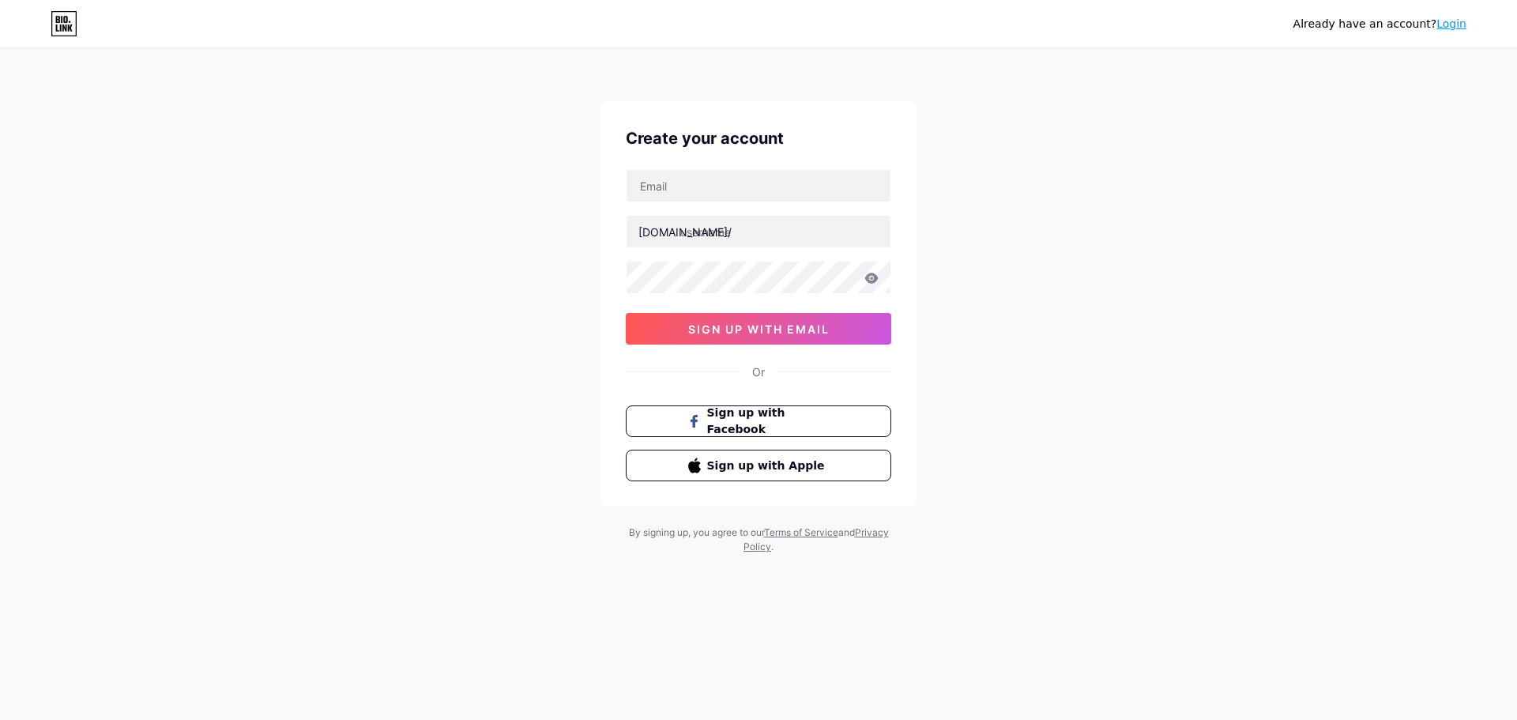
type input "[DOMAIN_NAME][EMAIL_ADDRESS][DOMAIN_NAME]"
click at [742, 237] on input "text" at bounding box center [758, 232] width 264 height 32
type input "onechamptee"
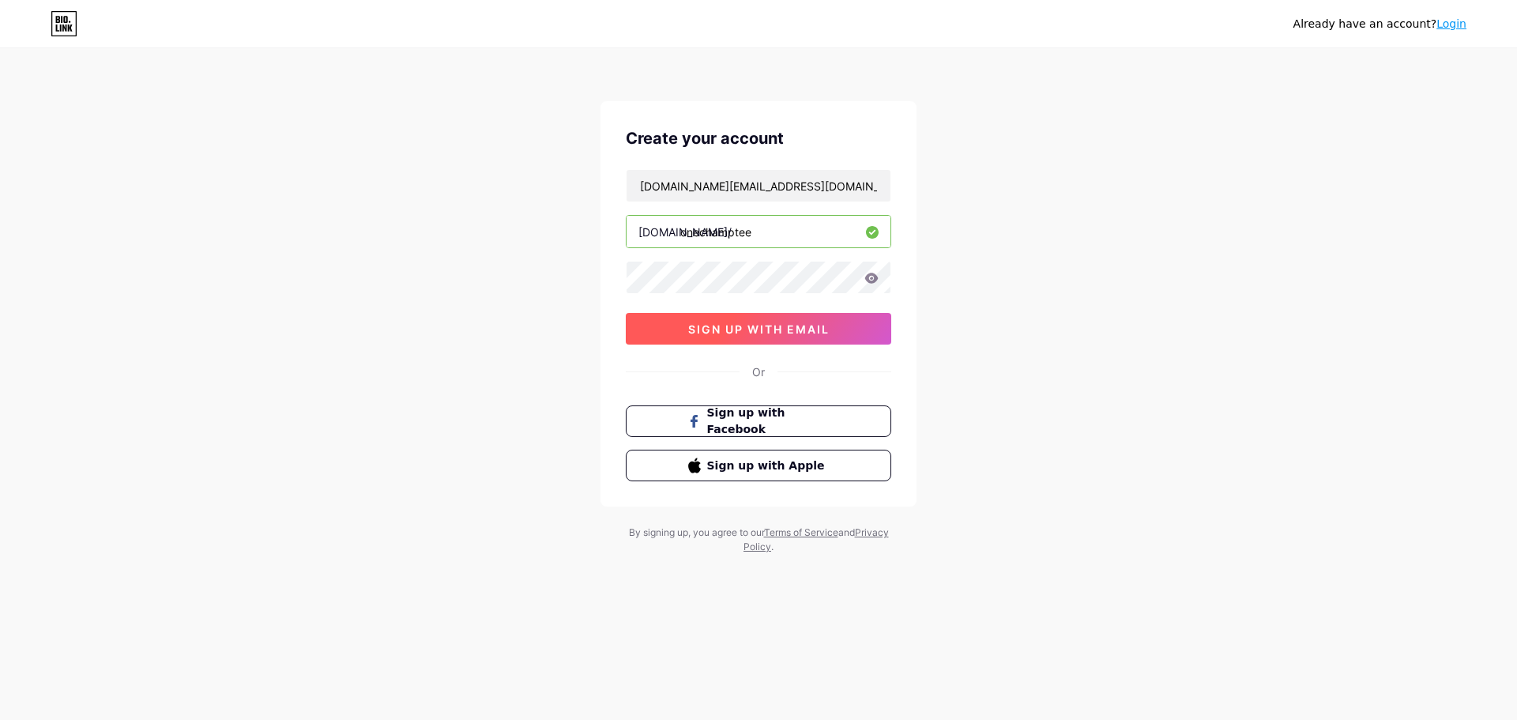
click at [816, 333] on span "sign up with email" at bounding box center [758, 328] width 141 height 13
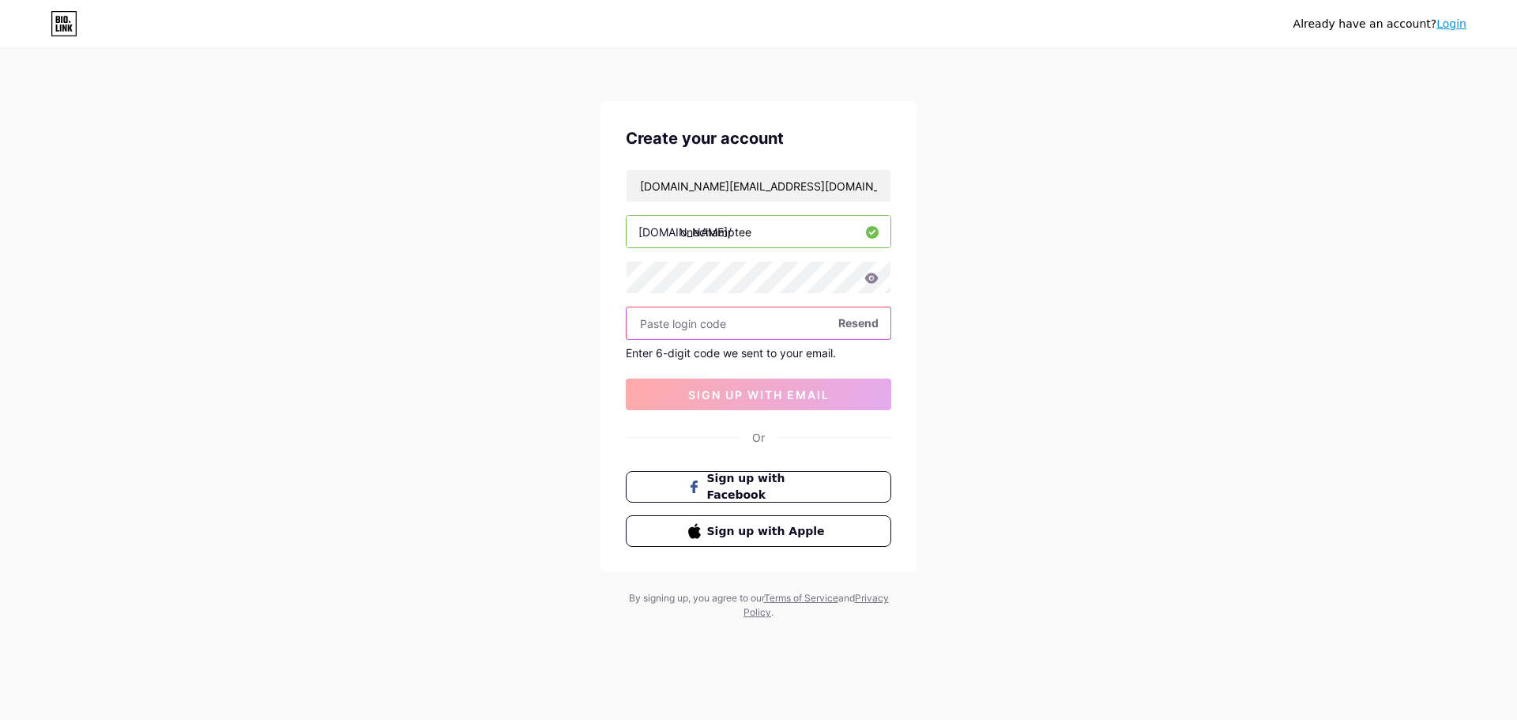
paste input "330389"
type input "330389"
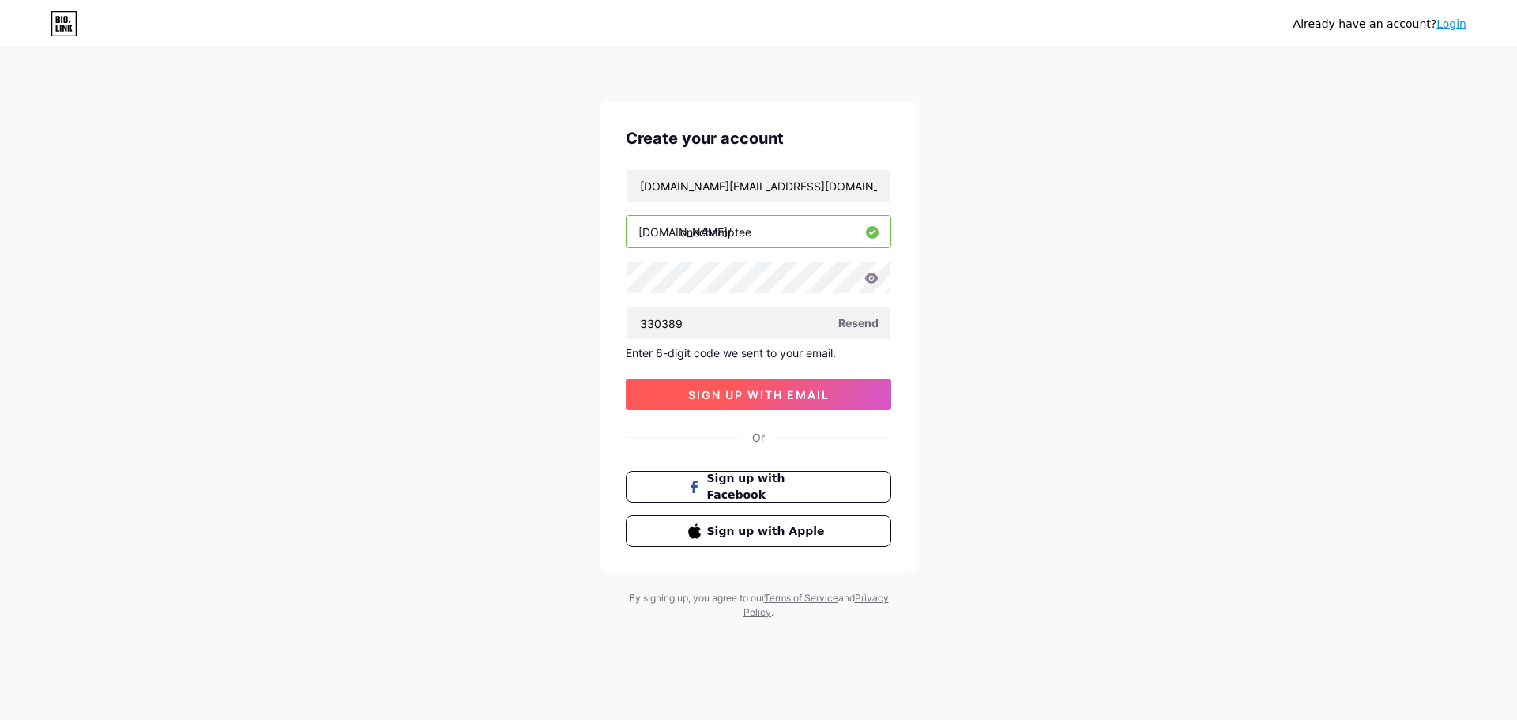
click at [776, 408] on button "sign up with email" at bounding box center [758, 394] width 265 height 32
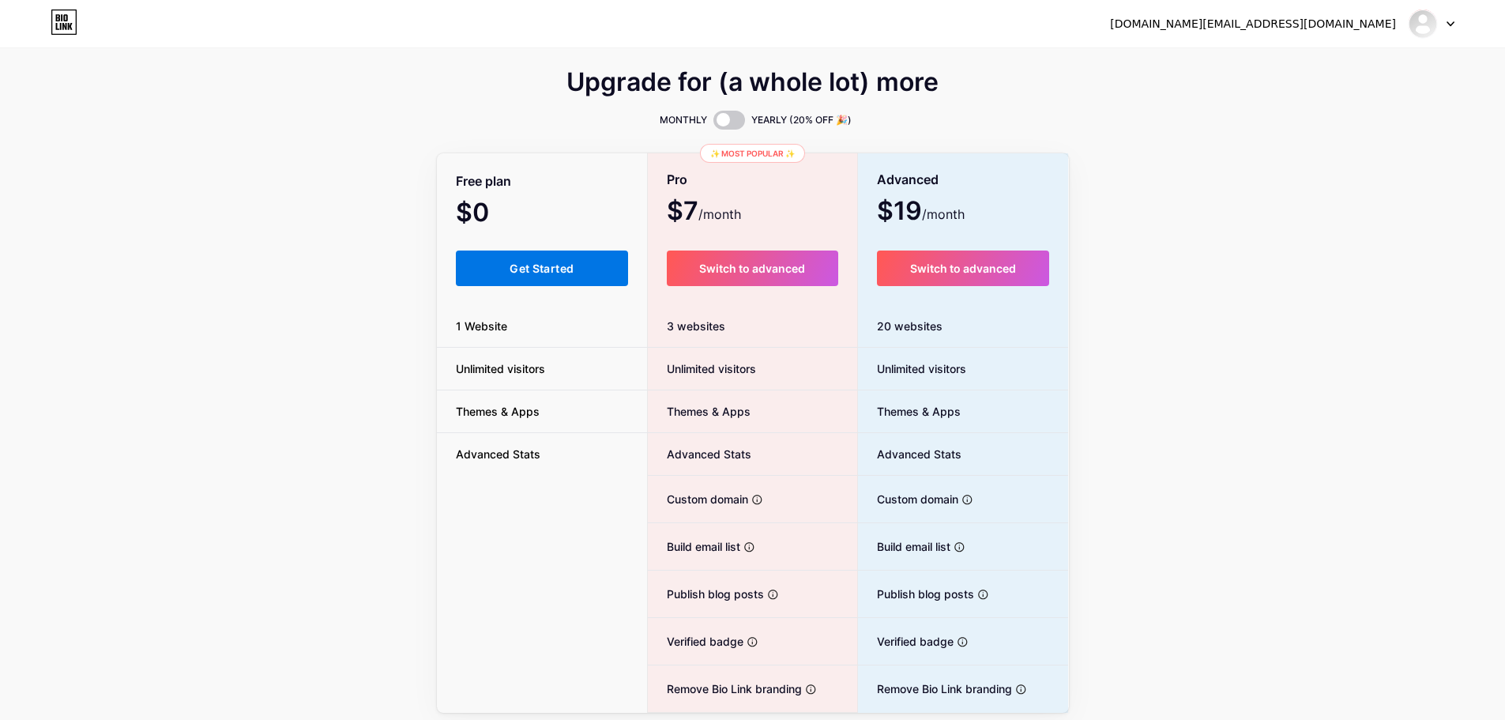
click at [554, 275] on button "Get Started" at bounding box center [542, 268] width 173 height 36
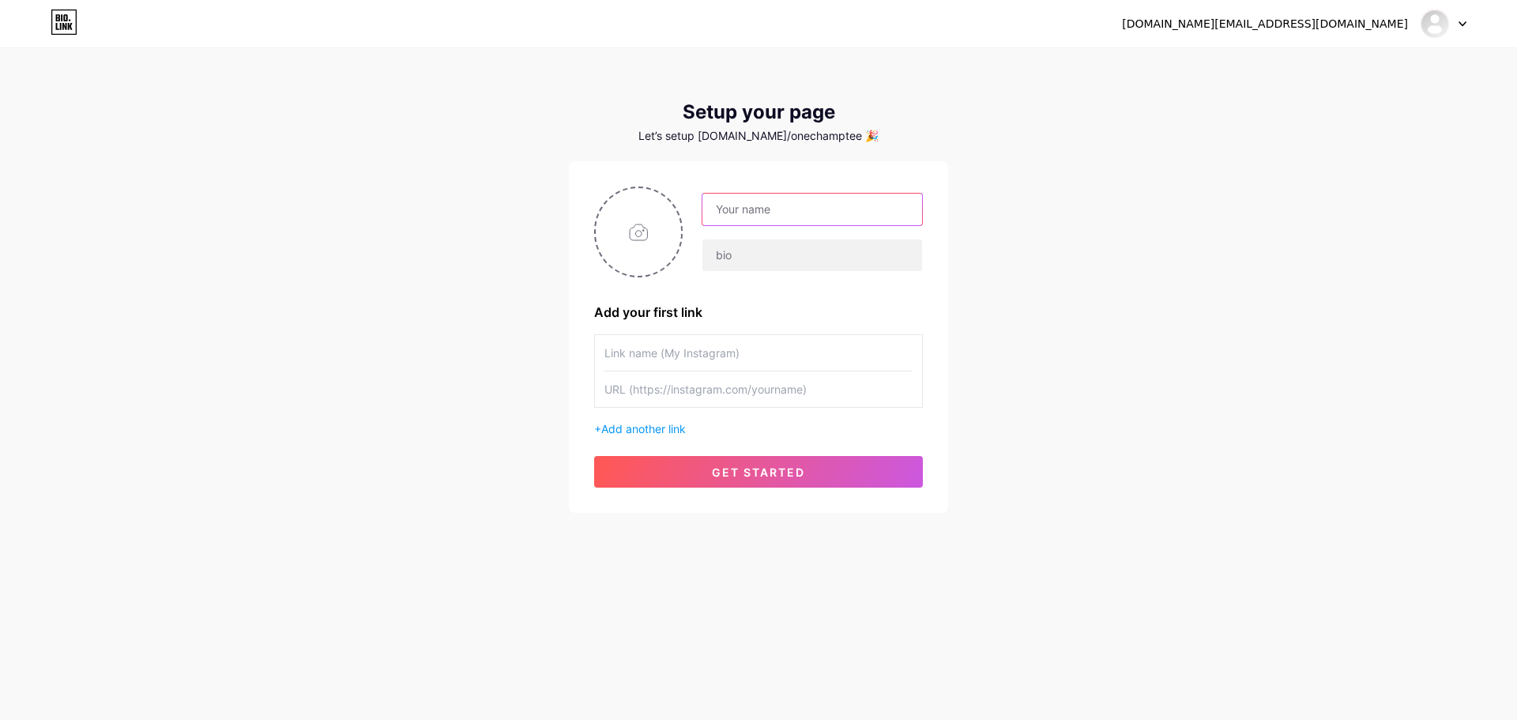
click at [751, 210] on input "text" at bounding box center [812, 210] width 220 height 32
type input "OneChamptee"
drag, startPoint x: 694, startPoint y: 256, endPoint x: 709, endPoint y: 251, distance: 16.5
click at [695, 256] on div "OneChamptee" at bounding box center [802, 232] width 240 height 79
click at [725, 246] on input "text" at bounding box center [812, 255] width 220 height 32
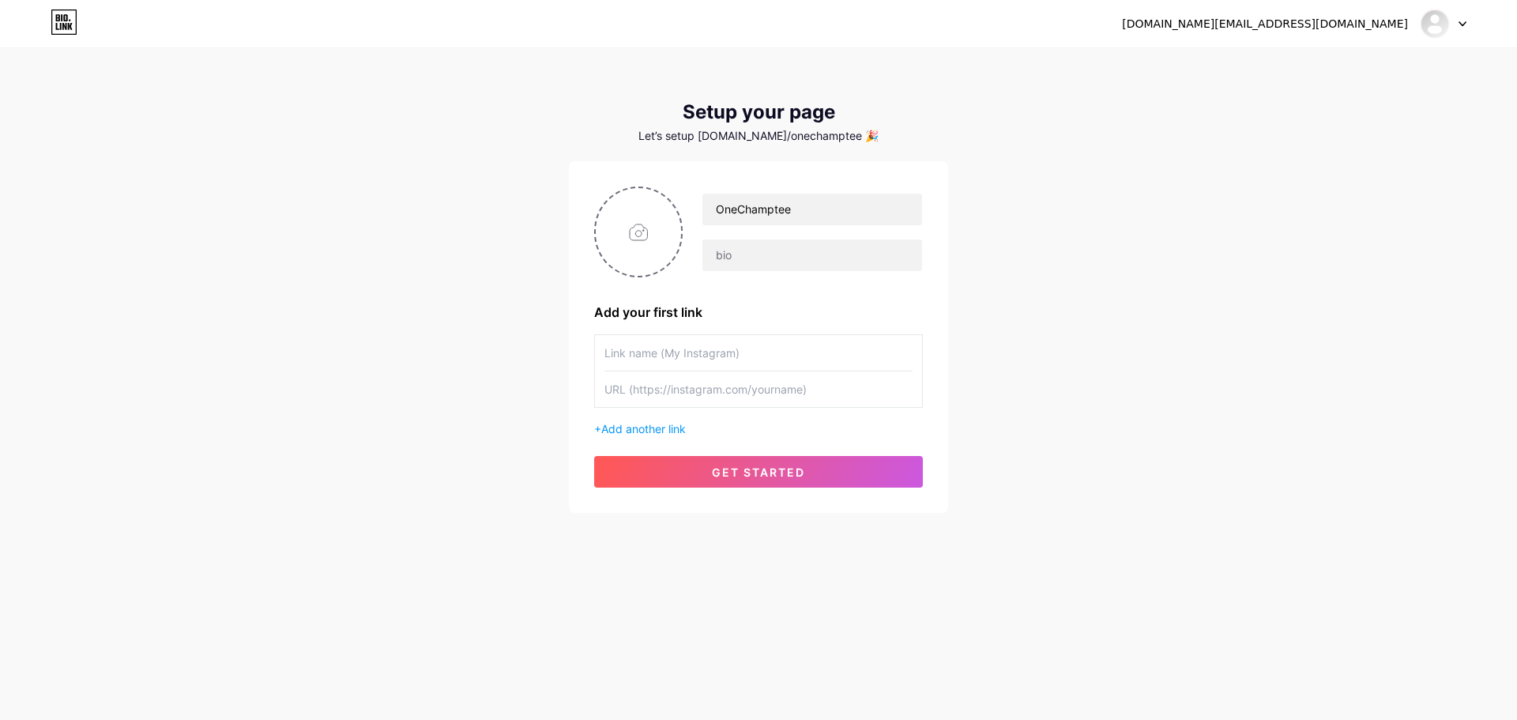
click at [693, 344] on input "text" at bounding box center [758, 353] width 308 height 36
paste input "onechampteellc"
type input "onechampteellc"
click at [727, 389] on input "text" at bounding box center [758, 389] width 308 height 36
paste input "[URL][DOMAIN_NAME]"
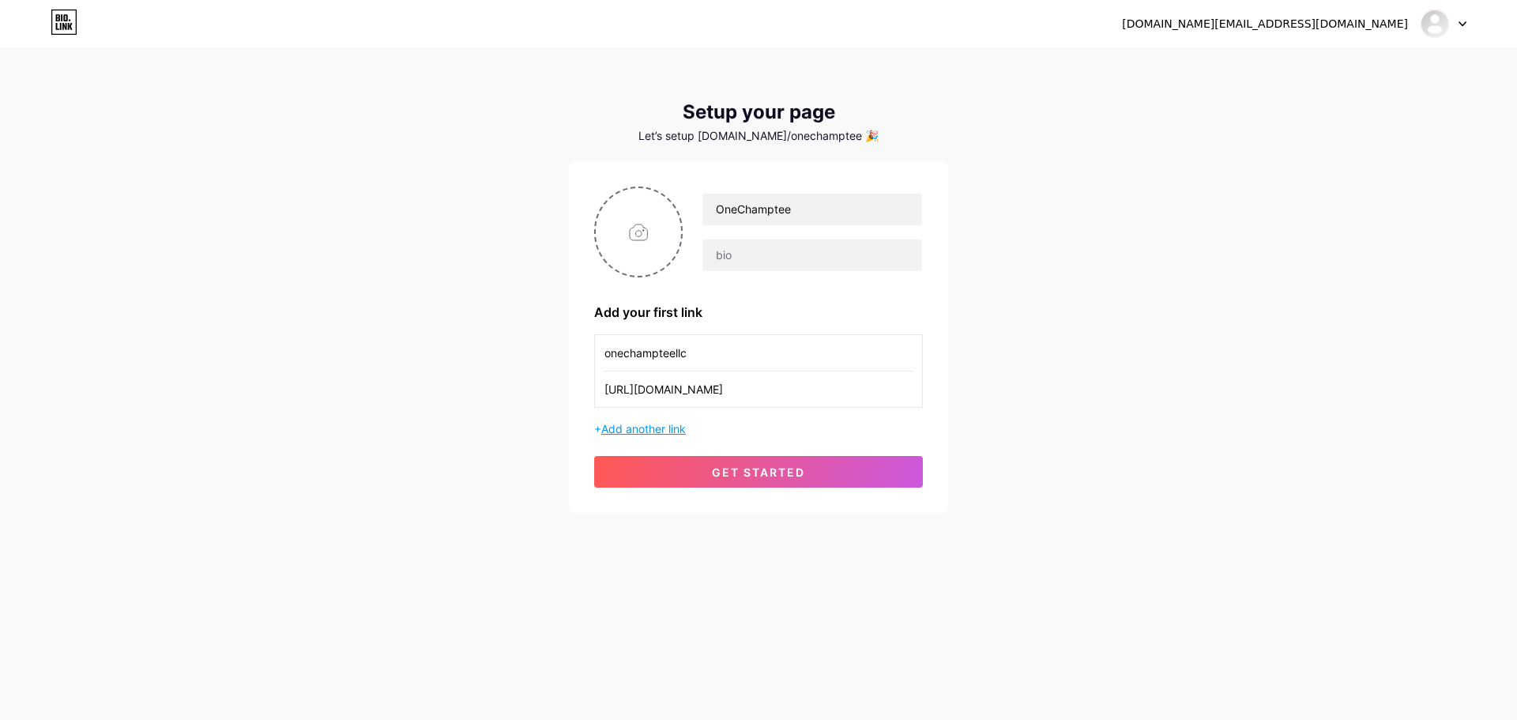
type input "[URL][DOMAIN_NAME]"
click at [673, 431] on span "Add another link" at bounding box center [643, 428] width 85 height 13
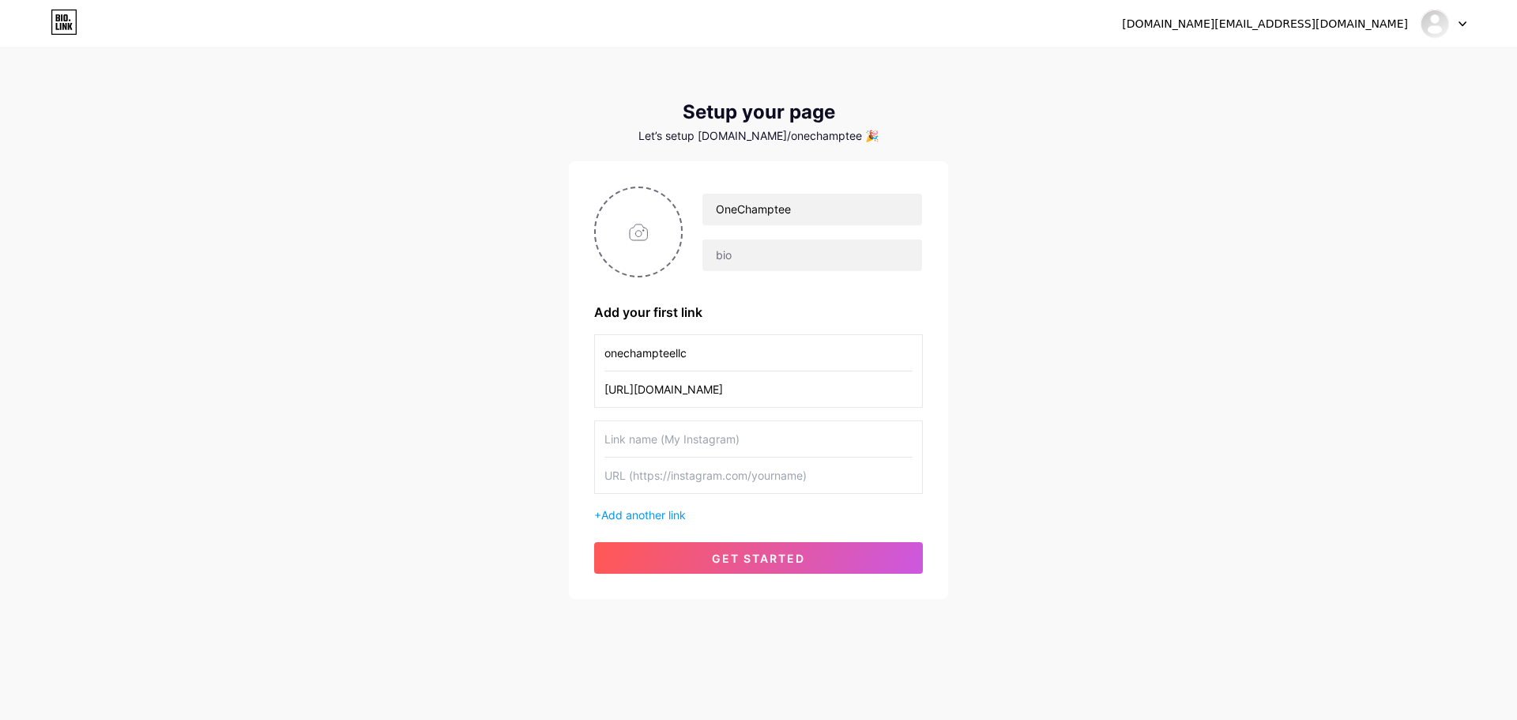
click at [686, 442] on input "text" at bounding box center [758, 439] width 308 height 36
paste input "[URL][DOMAIN_NAME]"
type input "[URL][DOMAIN_NAME]"
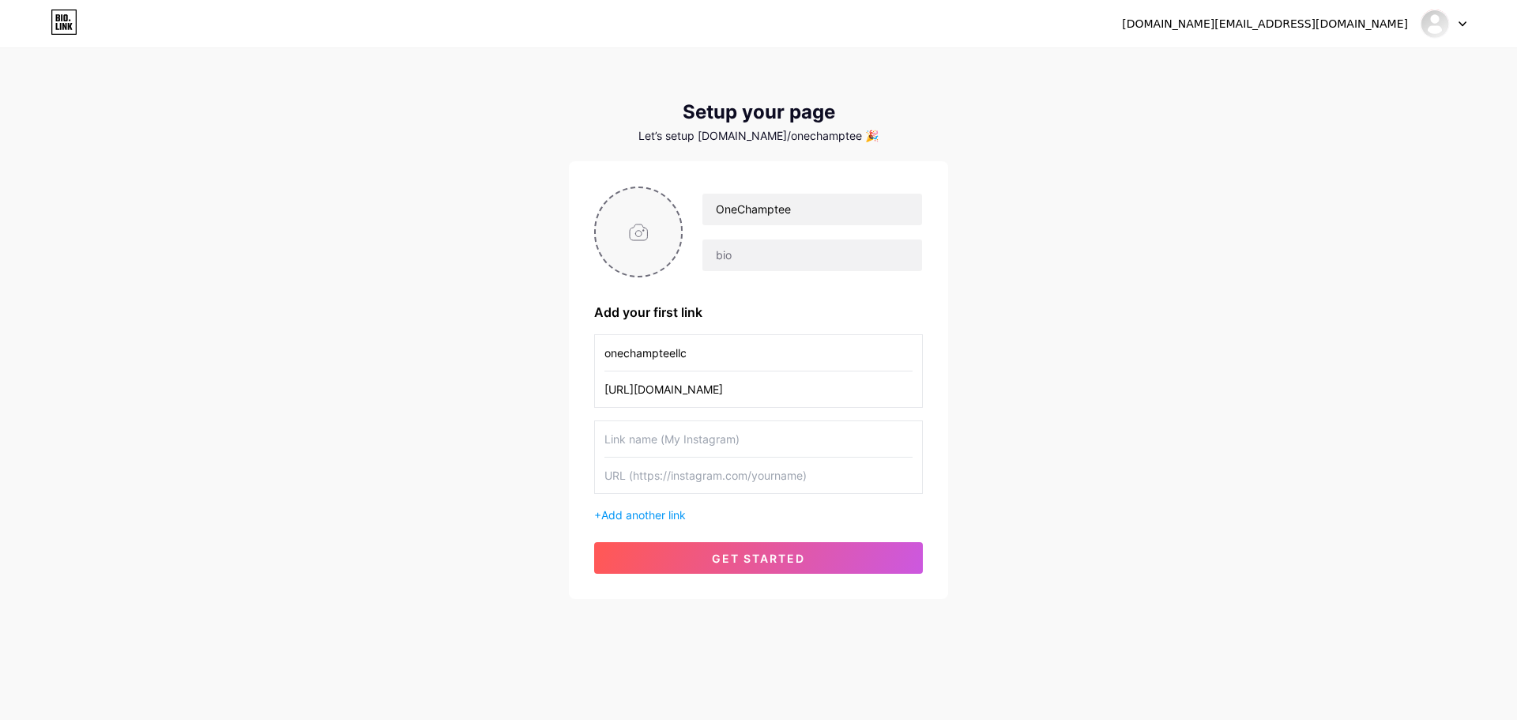
click at [643, 253] on input "file" at bounding box center [638, 232] width 85 height 88
type input "C:\fakepath\Onechamptee New Icon 2025 1.jpg"
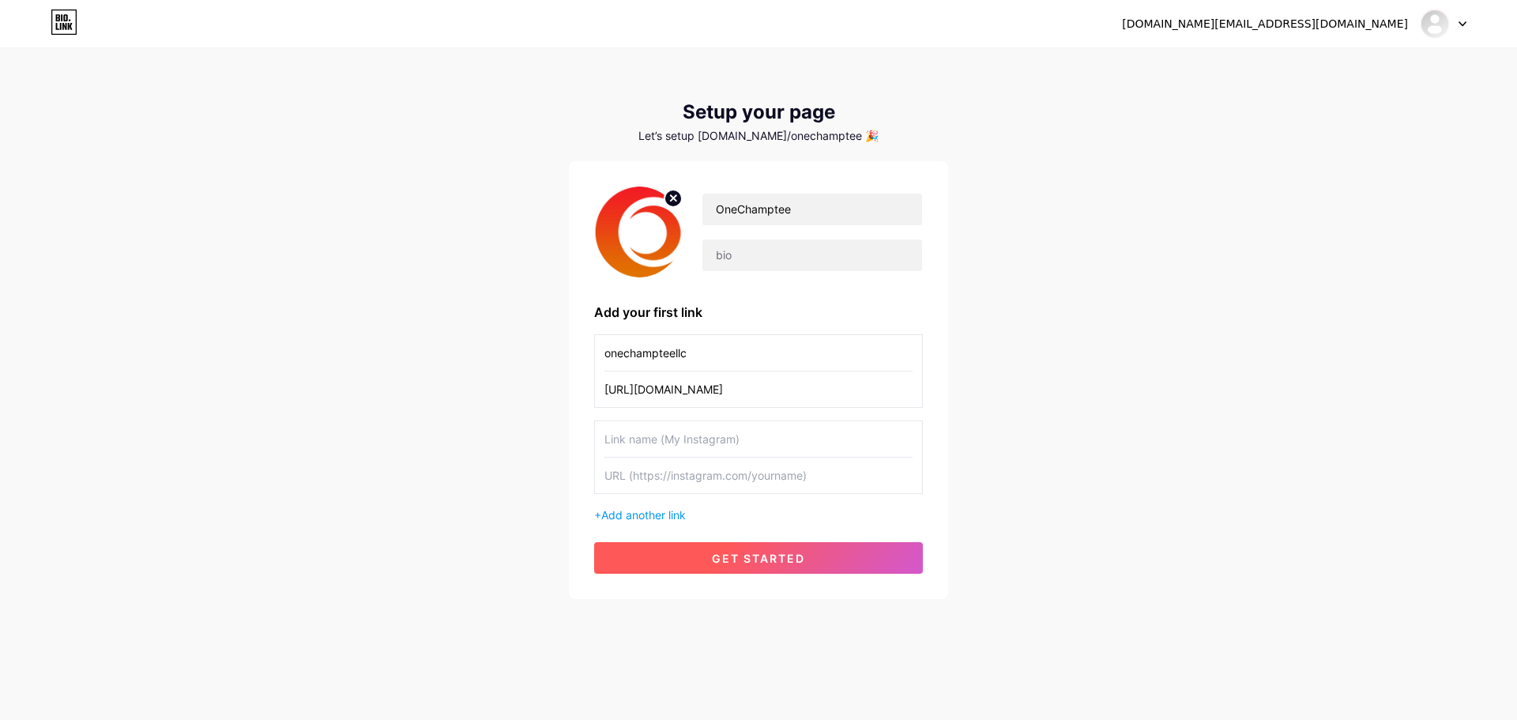
click at [795, 558] on span "get started" at bounding box center [758, 557] width 93 height 13
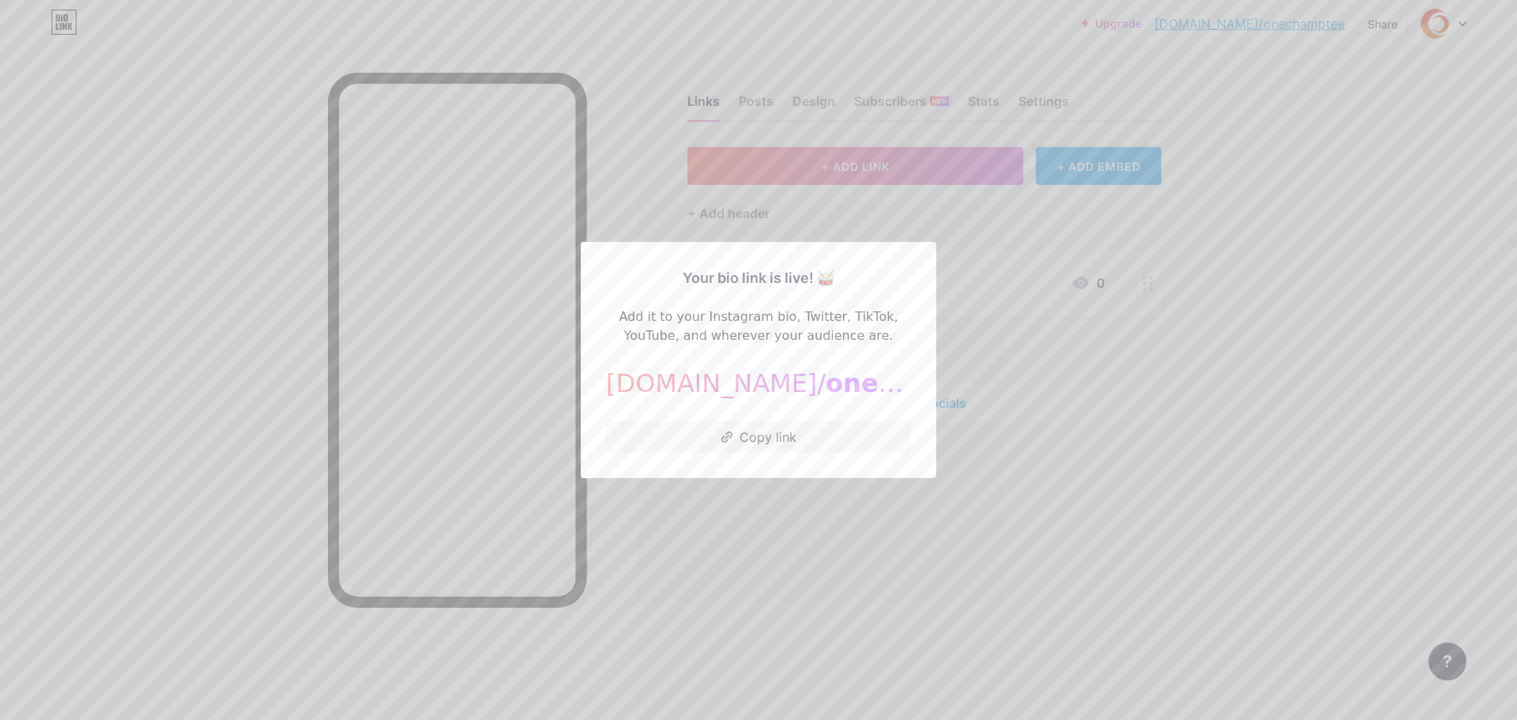
click at [795, 540] on div at bounding box center [758, 360] width 1517 height 720
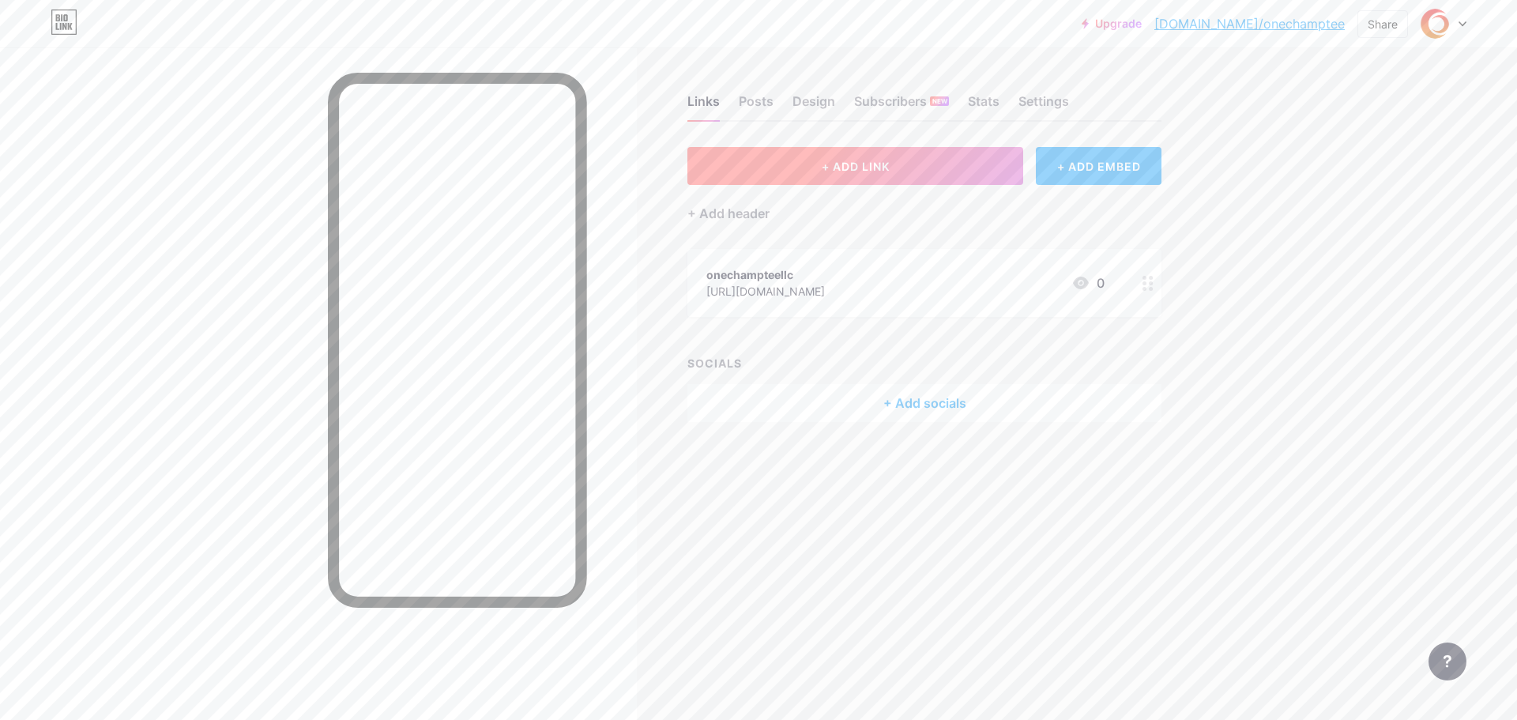
click at [899, 164] on button "+ ADD LINK" at bounding box center [855, 166] width 336 height 38
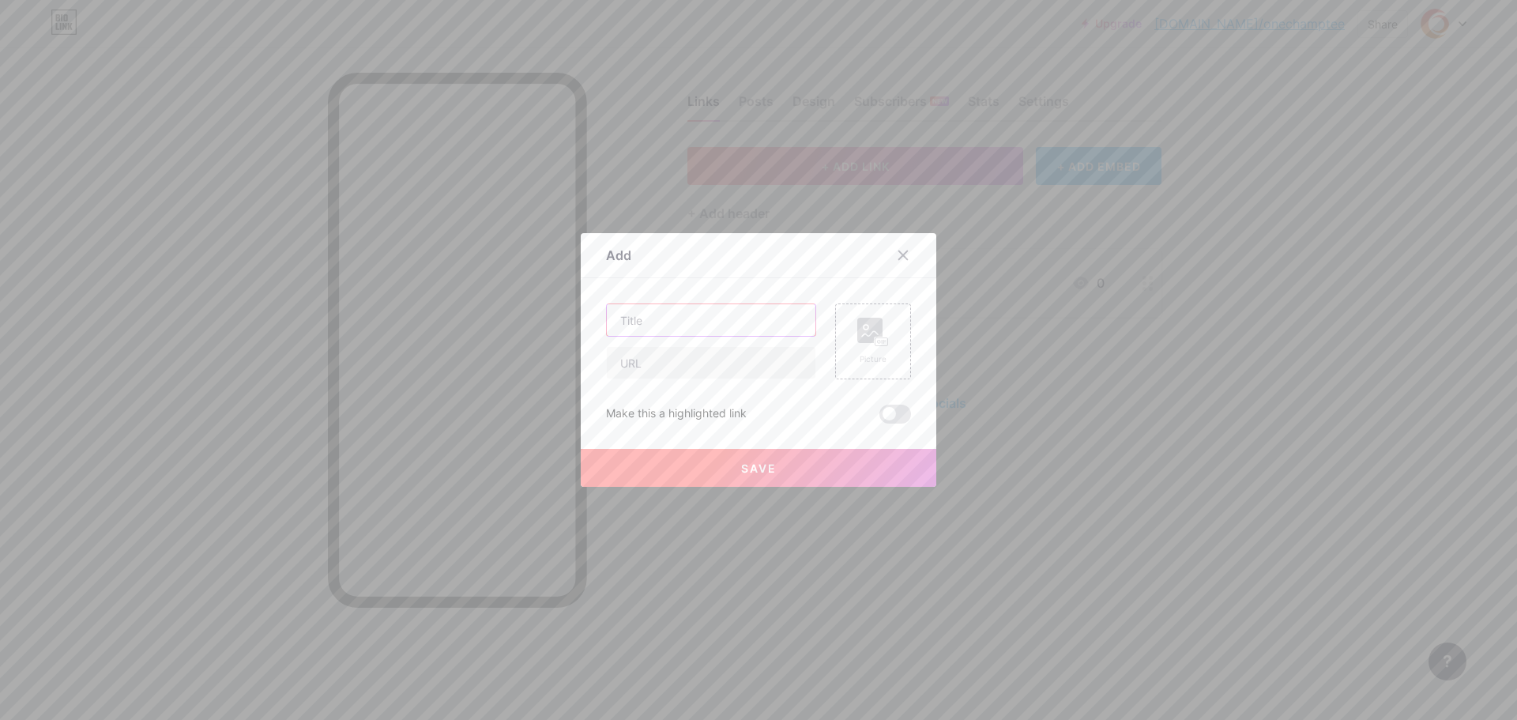
click at [744, 309] on input "text" at bounding box center [711, 320] width 209 height 32
click at [675, 364] on input "text" at bounding box center [711, 363] width 209 height 32
paste input "[URL][DOMAIN_NAME]"
type input "[URL][DOMAIN_NAME]"
click at [676, 329] on input "text" at bounding box center [711, 320] width 209 height 32
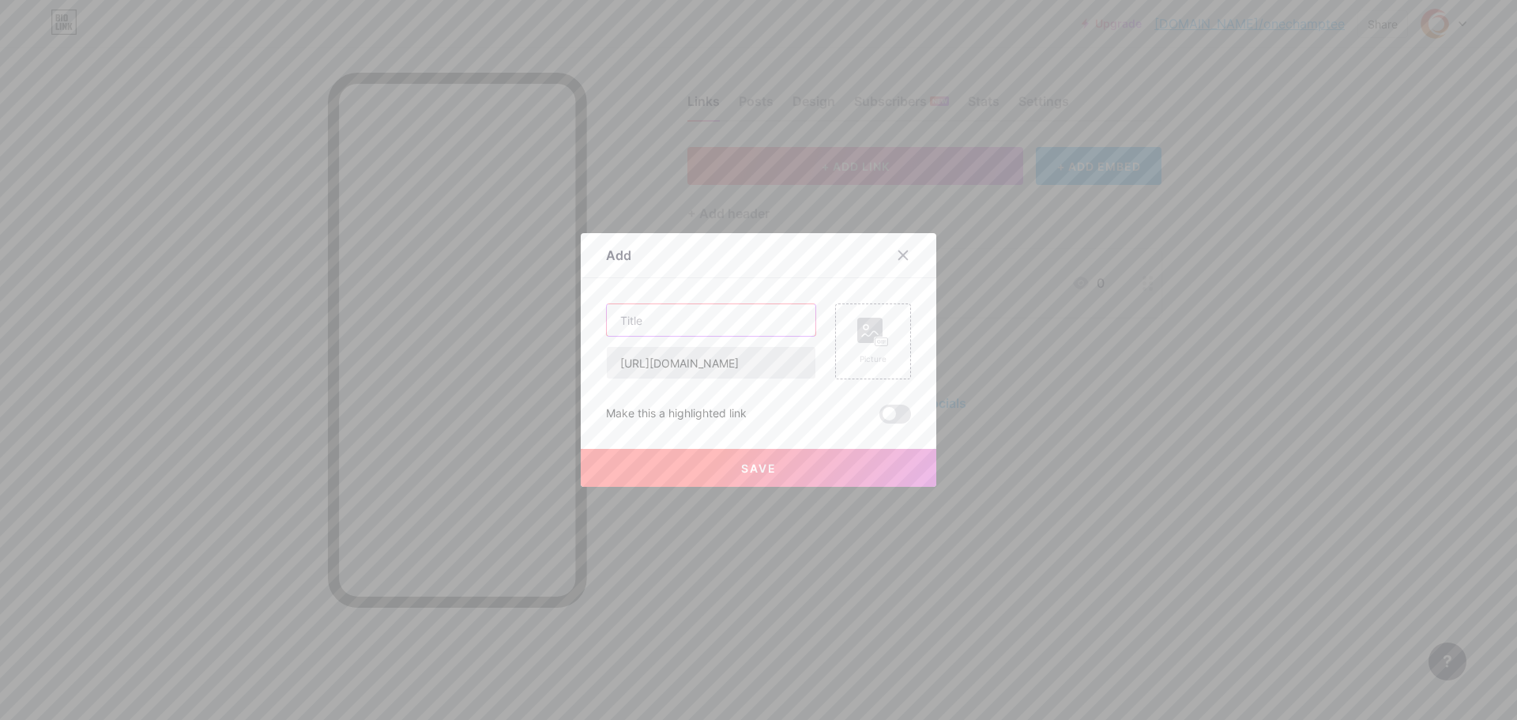
paste input "Twitter"
type input "Twitter"
click at [746, 465] on span "Save" at bounding box center [759, 467] width 36 height 13
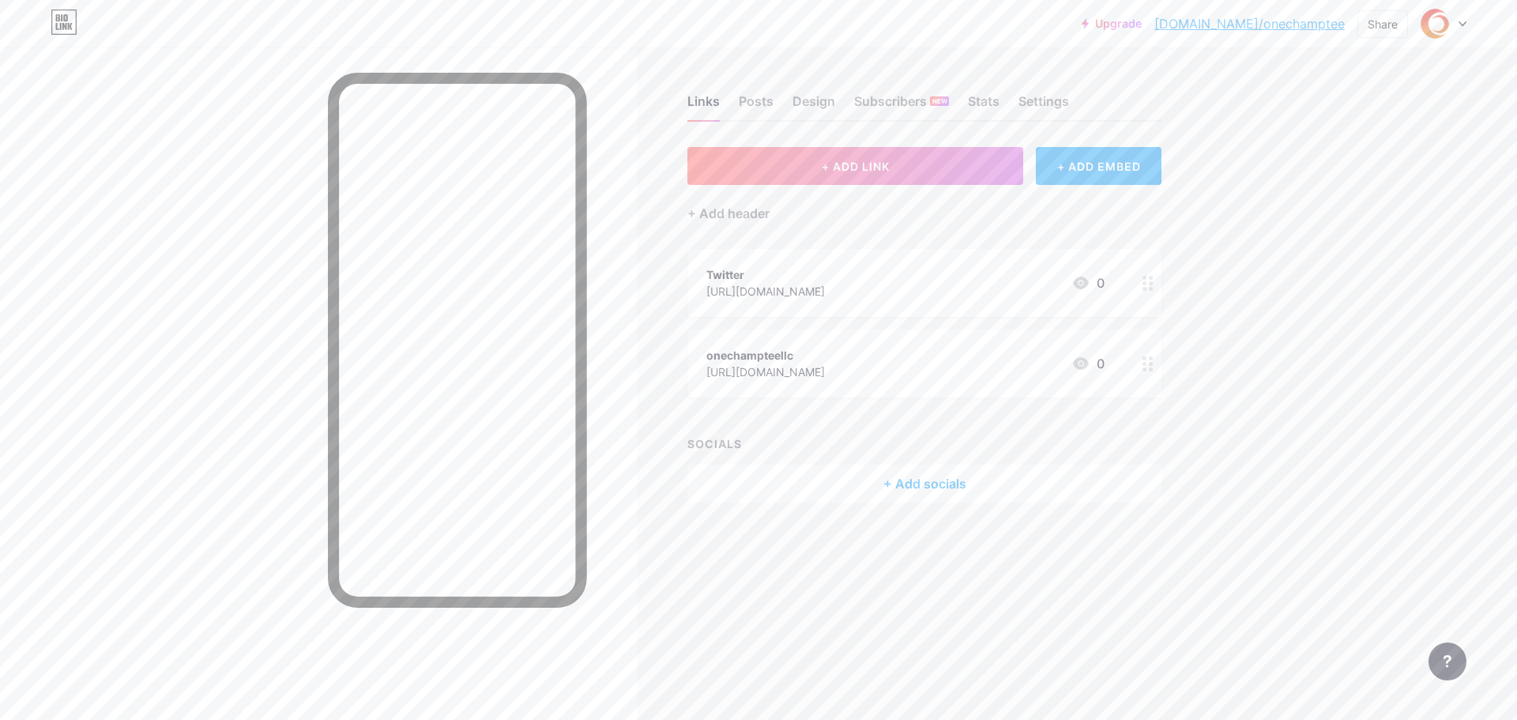
click at [1149, 378] on div at bounding box center [1147, 363] width 27 height 68
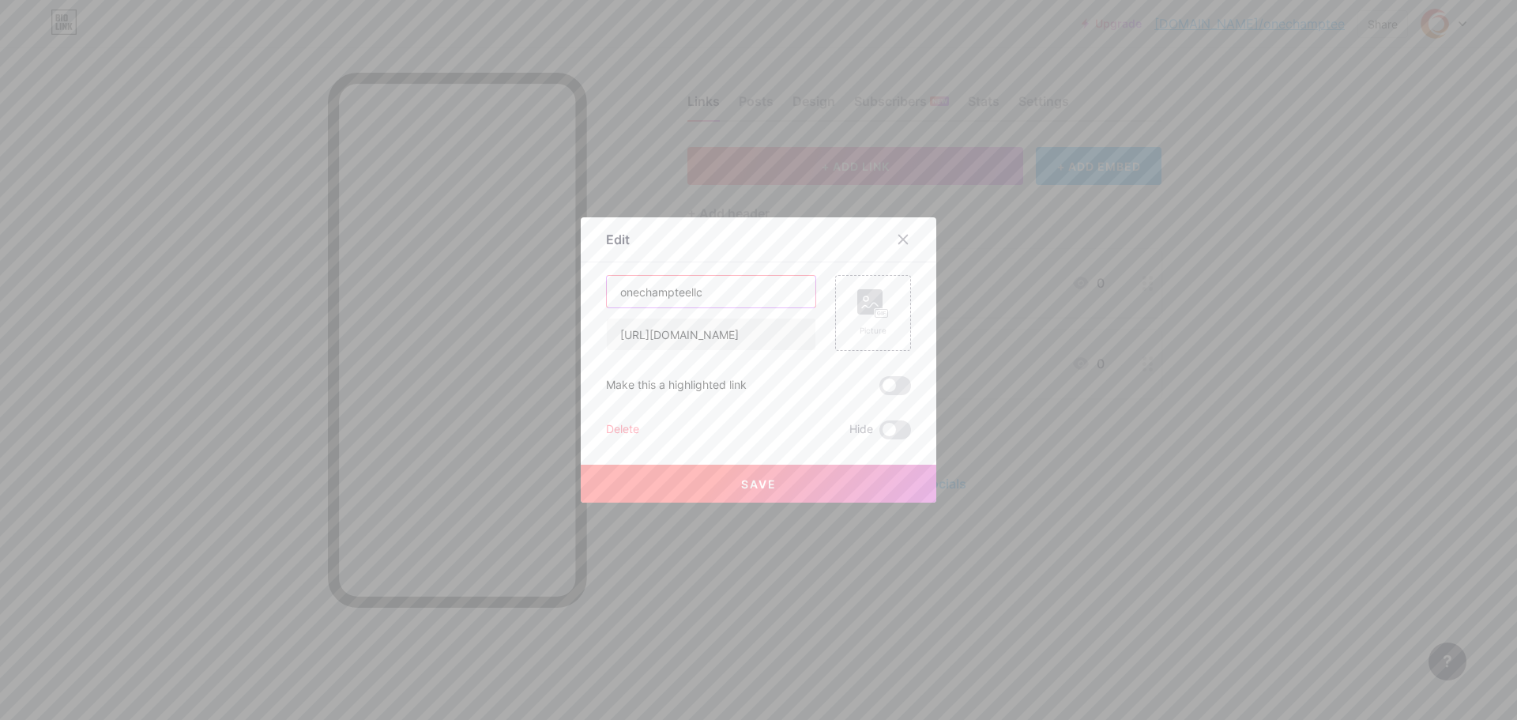
click at [707, 289] on input "onechampteellc" at bounding box center [711, 292] width 209 height 32
paste input "Instagram"
type input "Instagram"
click at [829, 479] on button "Save" at bounding box center [758, 483] width 355 height 38
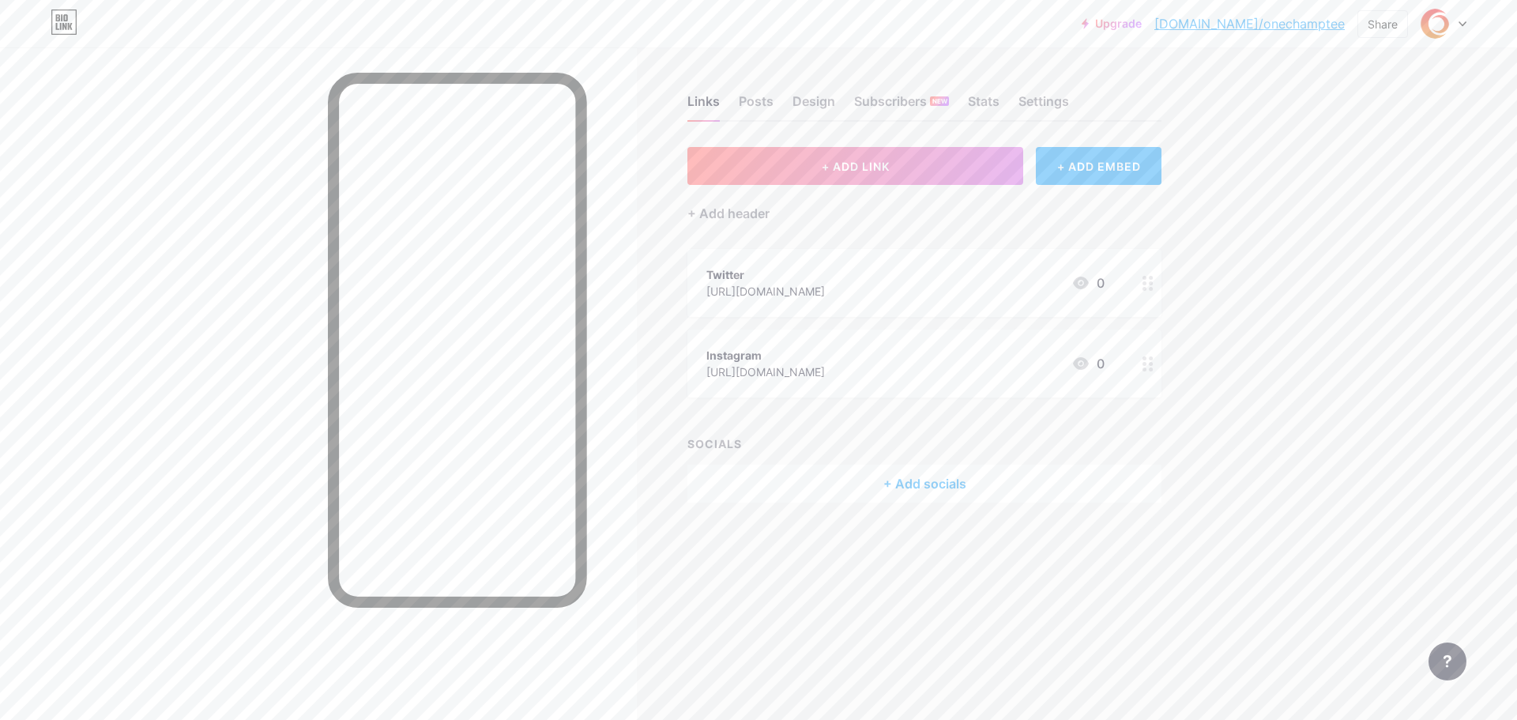
click at [923, 479] on div "+ Add socials" at bounding box center [924, 483] width 474 height 38
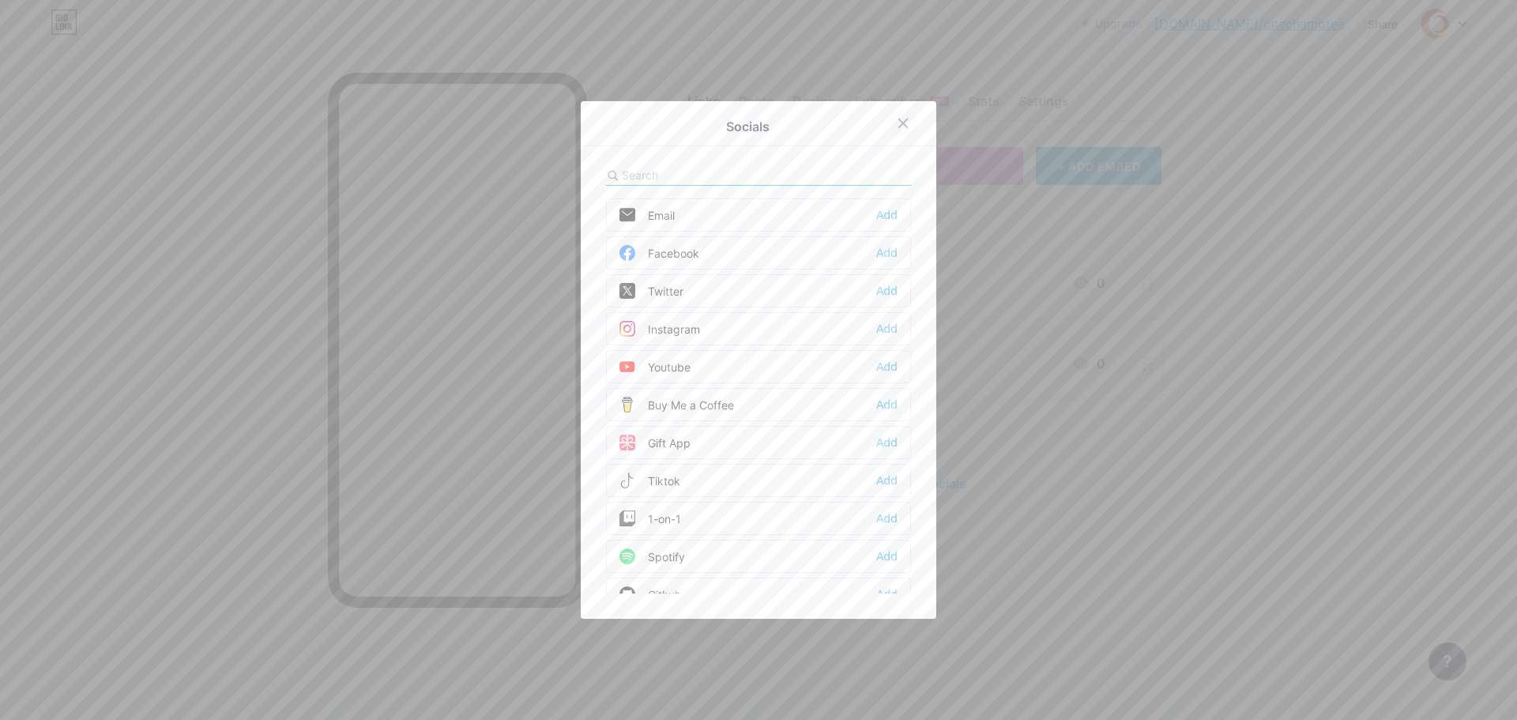
click at [897, 120] on icon at bounding box center [903, 123] width 13 height 13
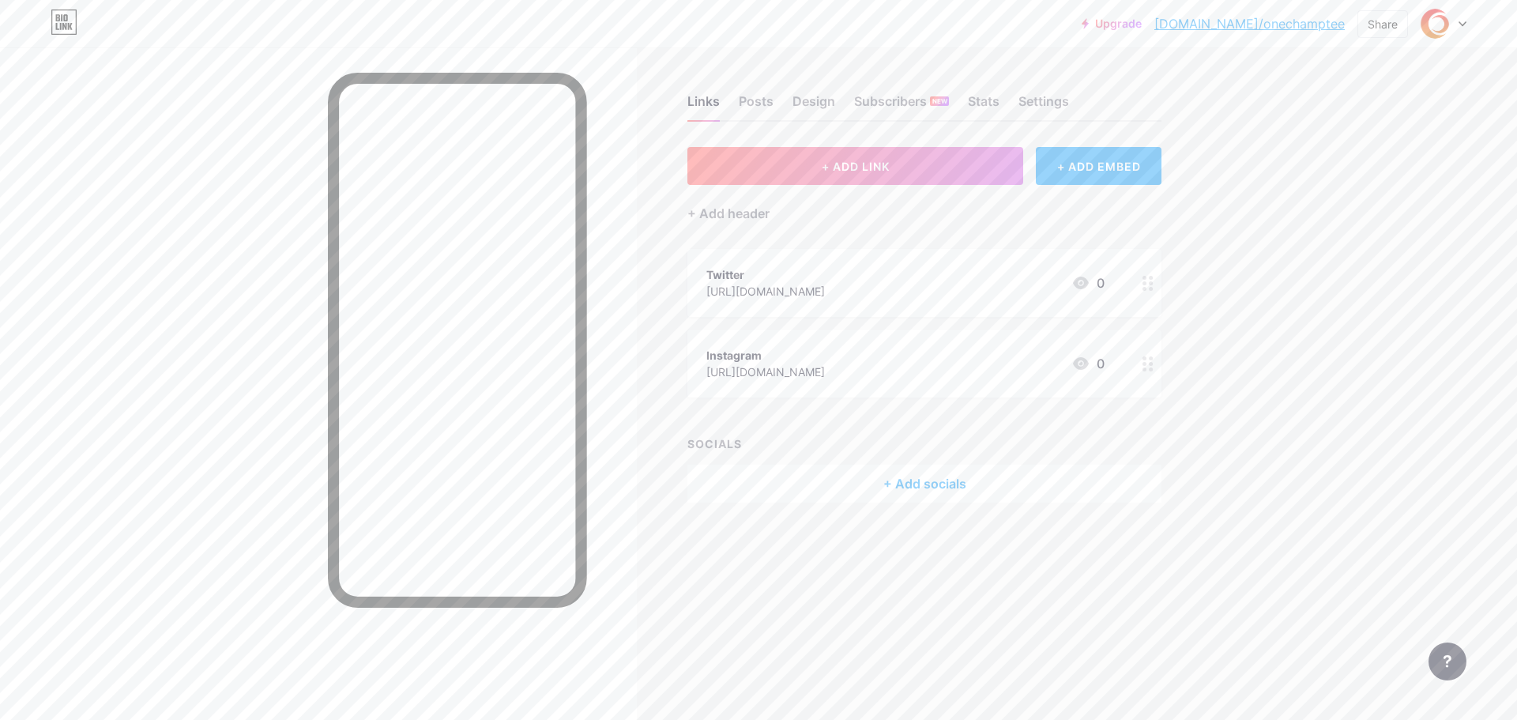
click at [946, 482] on div "+ Add socials" at bounding box center [924, 483] width 474 height 38
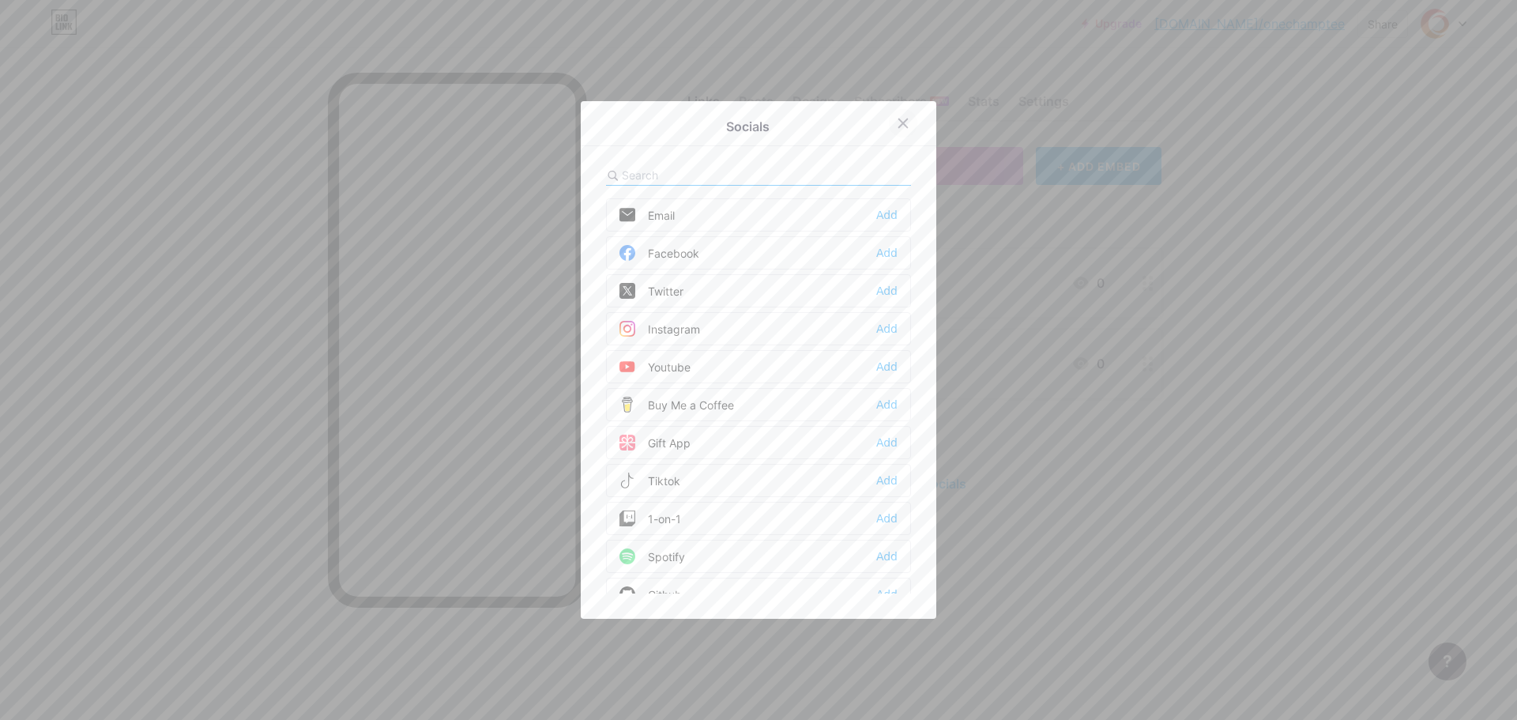
click at [889, 124] on div at bounding box center [903, 123] width 28 height 28
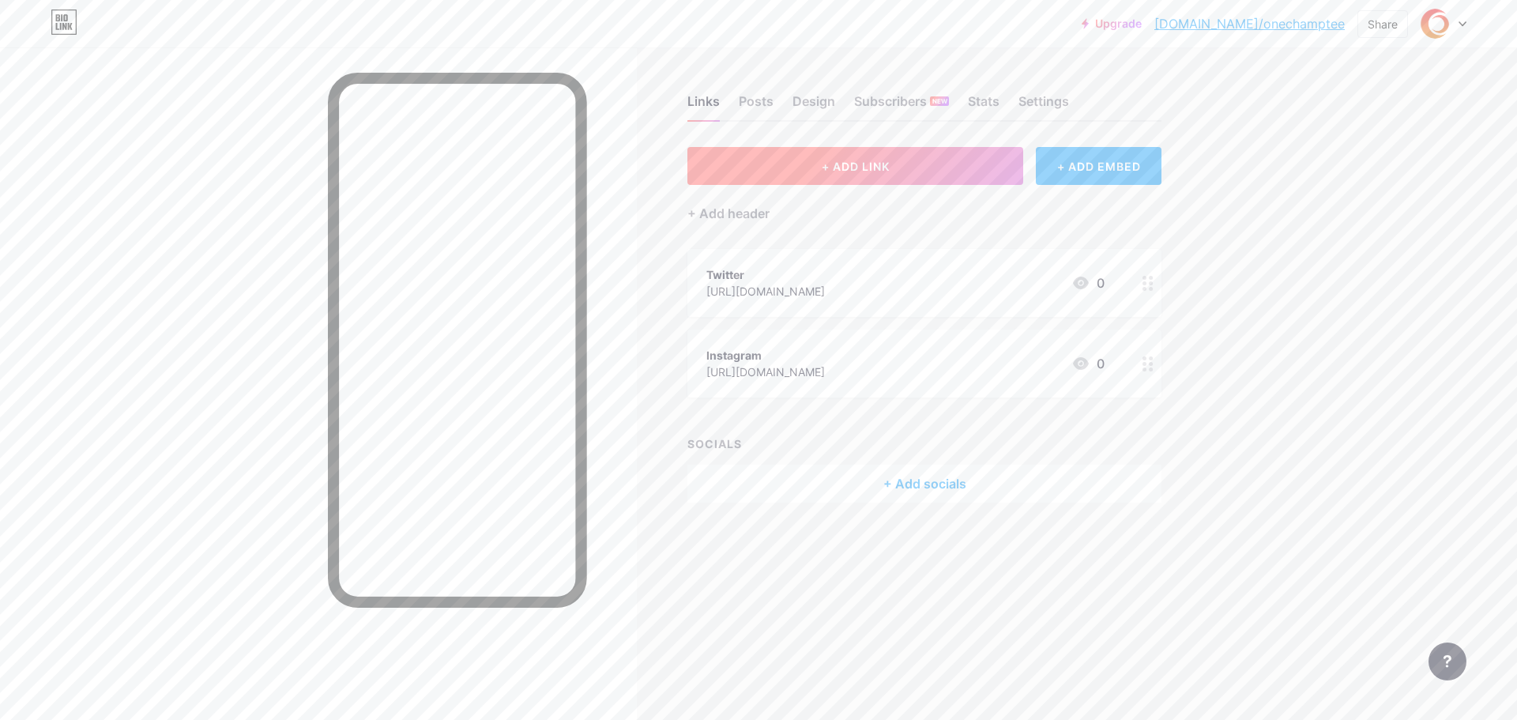
click at [899, 168] on button "+ ADD LINK" at bounding box center [855, 166] width 336 height 38
click at [703, 340] on div at bounding box center [711, 341] width 210 height 76
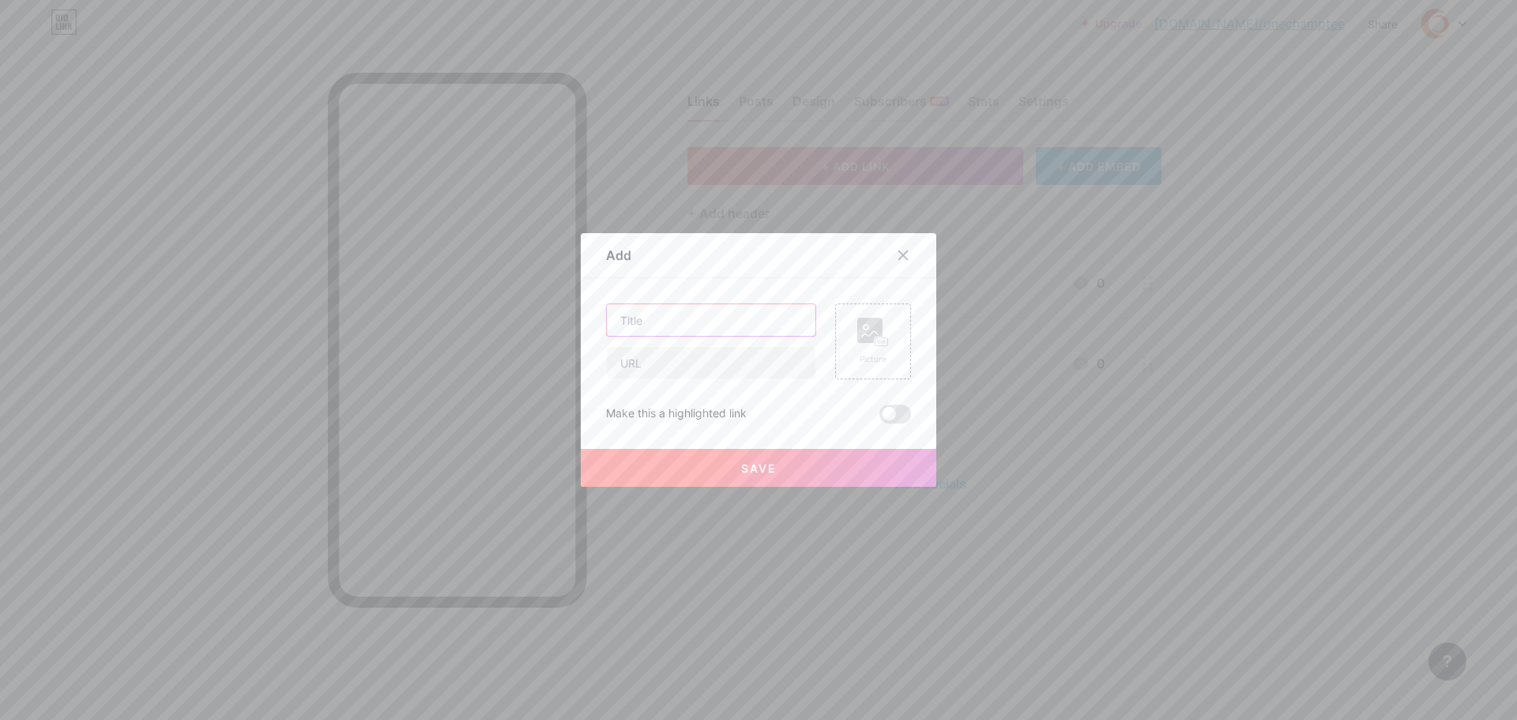
click at [703, 311] on input "text" at bounding box center [711, 320] width 209 height 32
type input "OneChamptee Fashion"
drag, startPoint x: 729, startPoint y: 360, endPoint x: 733, endPoint y: 374, distance: 14.0
click at [728, 362] on input "text" at bounding box center [711, 363] width 209 height 32
paste input "[URL][DOMAIN_NAME]"
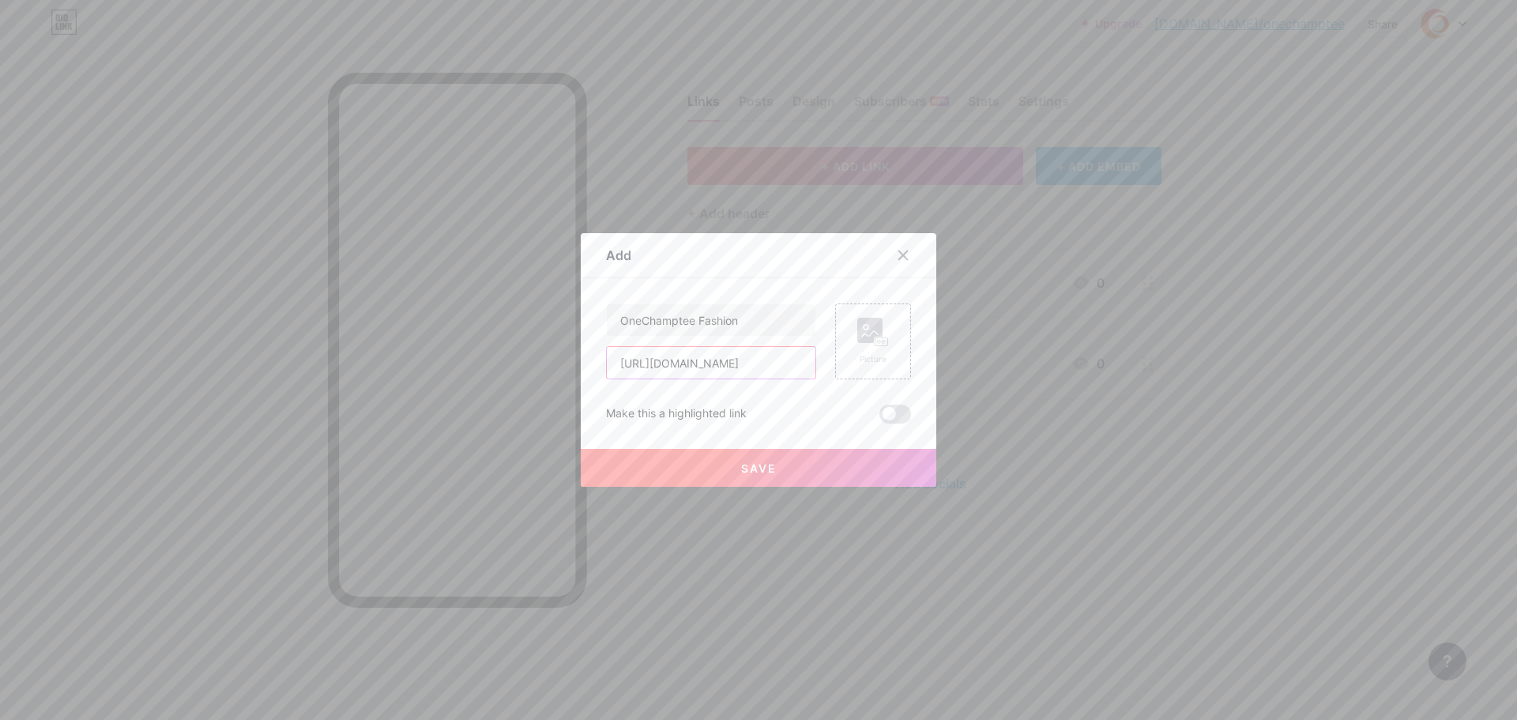
type input "[URL][DOMAIN_NAME]"
click at [675, 475] on button "Save" at bounding box center [758, 468] width 355 height 38
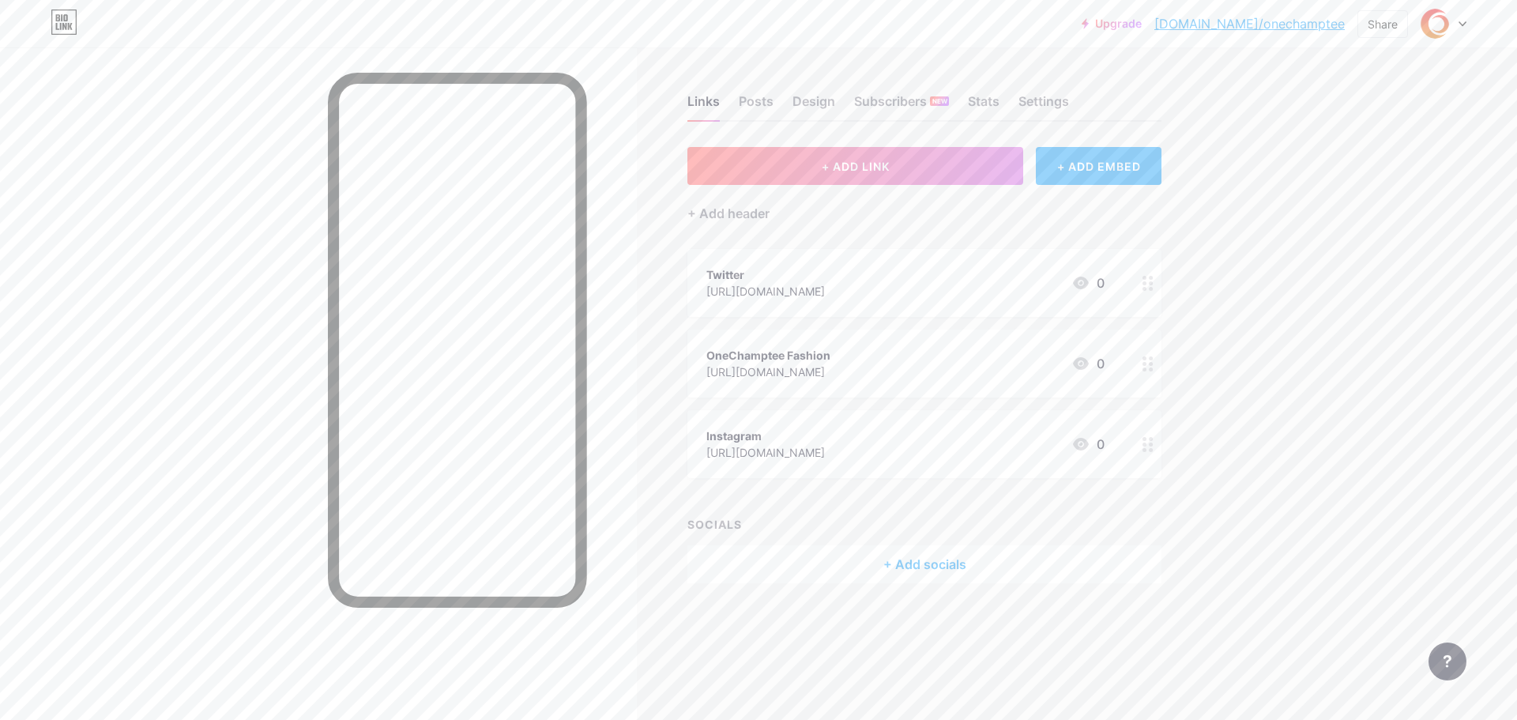
click at [886, 568] on div "+ Add socials" at bounding box center [924, 564] width 474 height 38
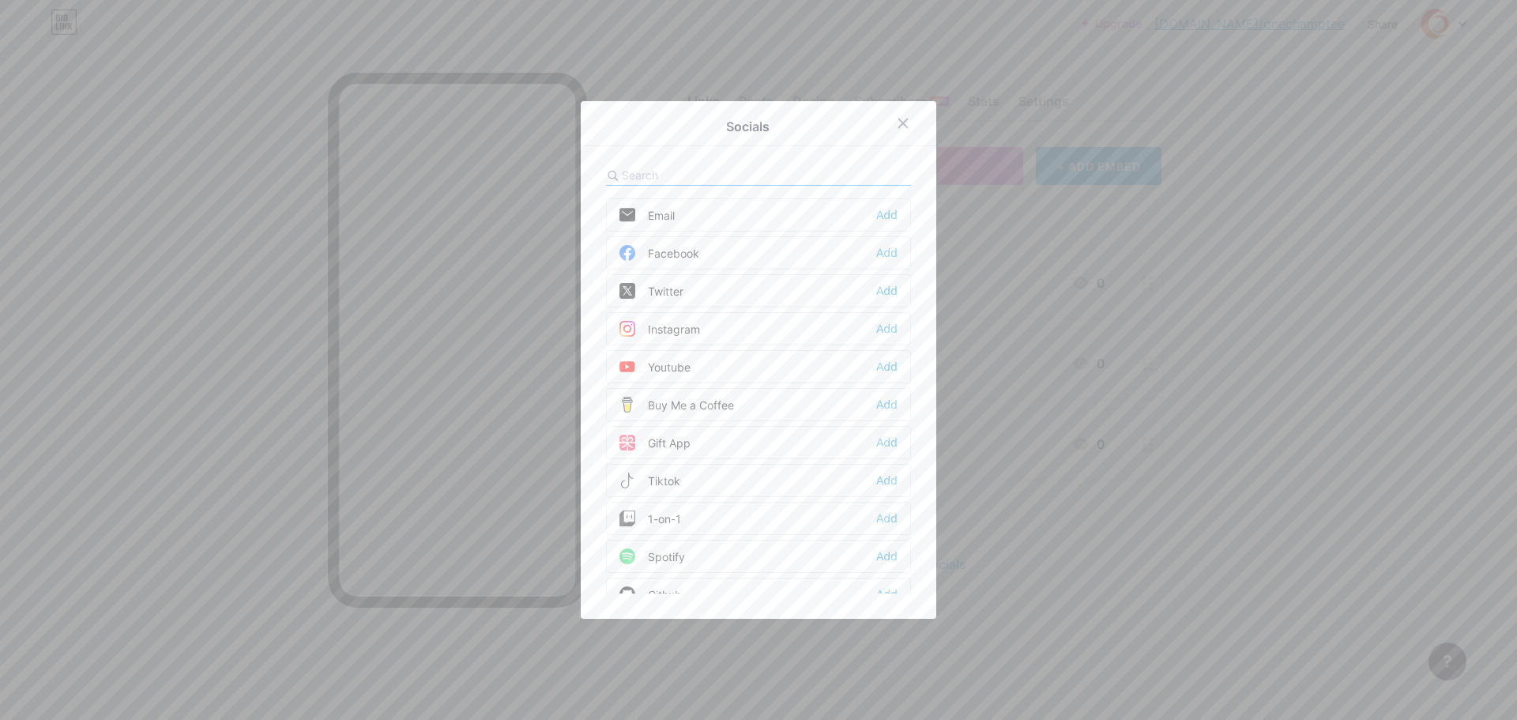
click at [769, 367] on div "Youtube Add" at bounding box center [758, 366] width 305 height 33
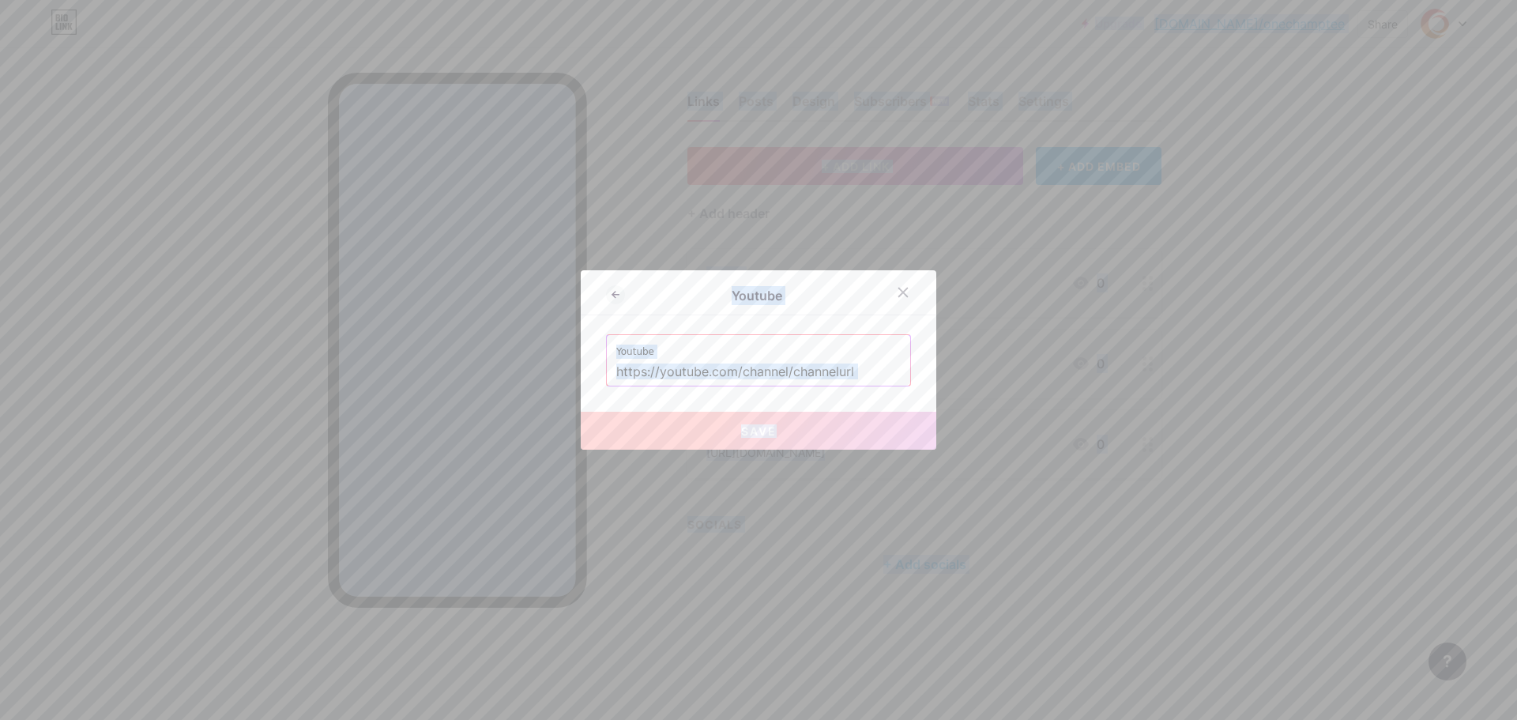
click at [761, 370] on input "text" at bounding box center [758, 372] width 284 height 27
paste input "[URL][DOMAIN_NAME]"
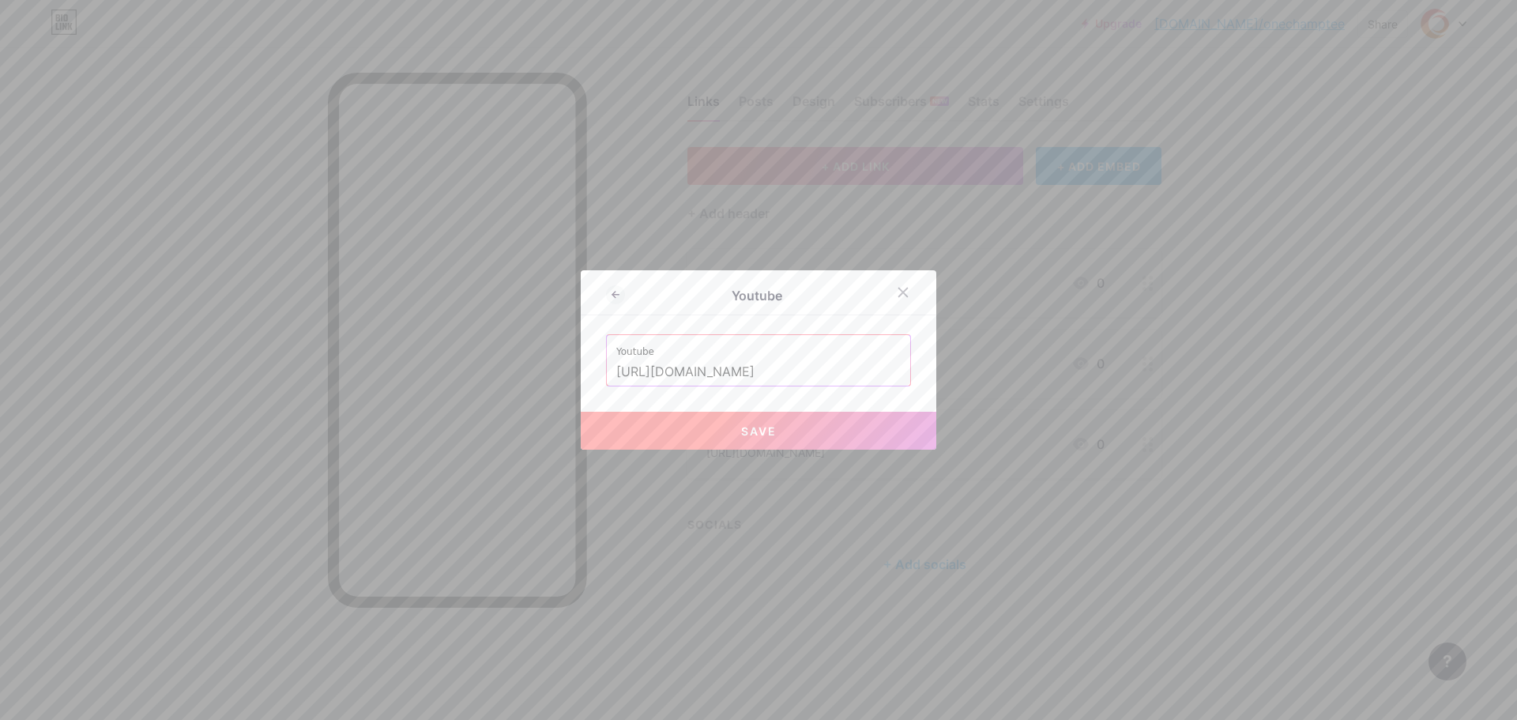
type input "[URL][DOMAIN_NAME]"
click at [681, 420] on button "Save" at bounding box center [758, 431] width 355 height 38
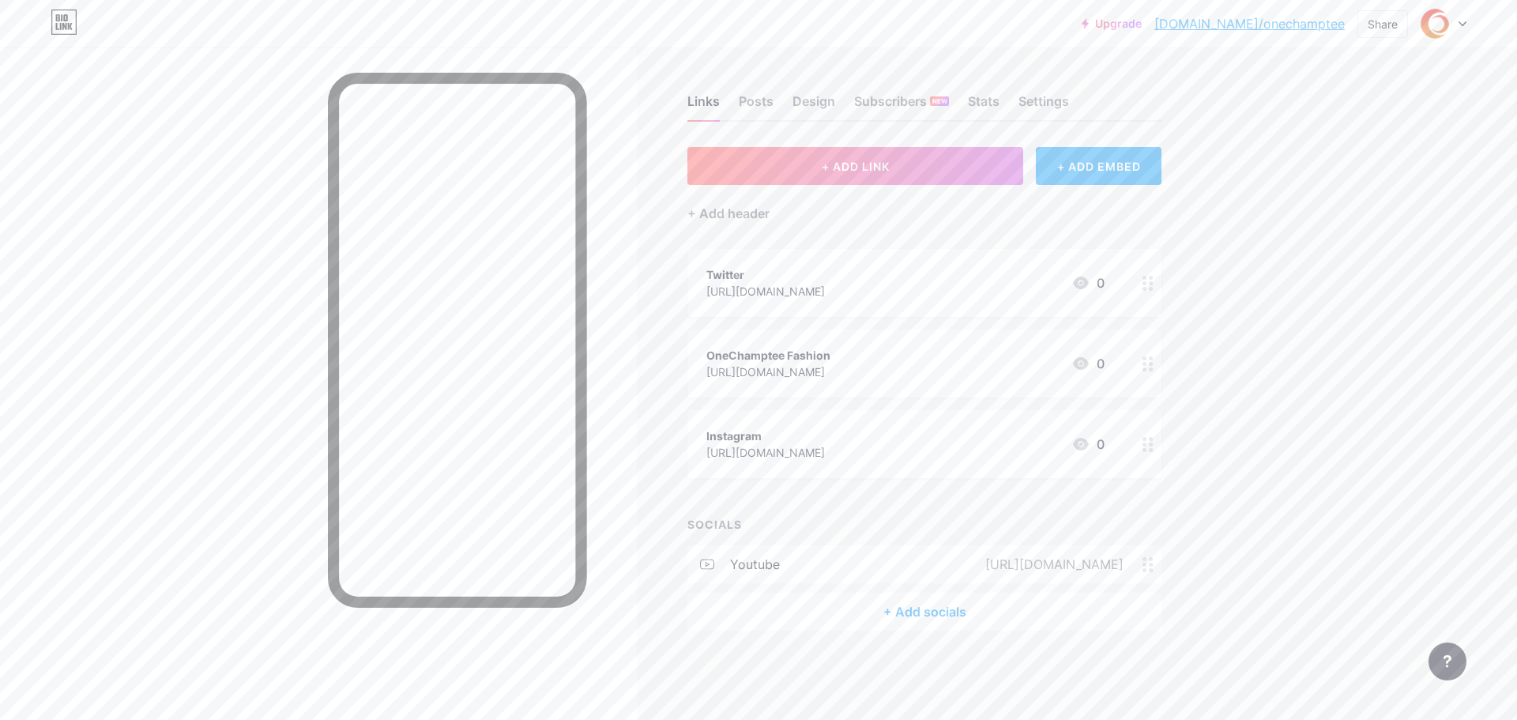
click at [888, 613] on div "+ Add socials" at bounding box center [924, 611] width 474 height 38
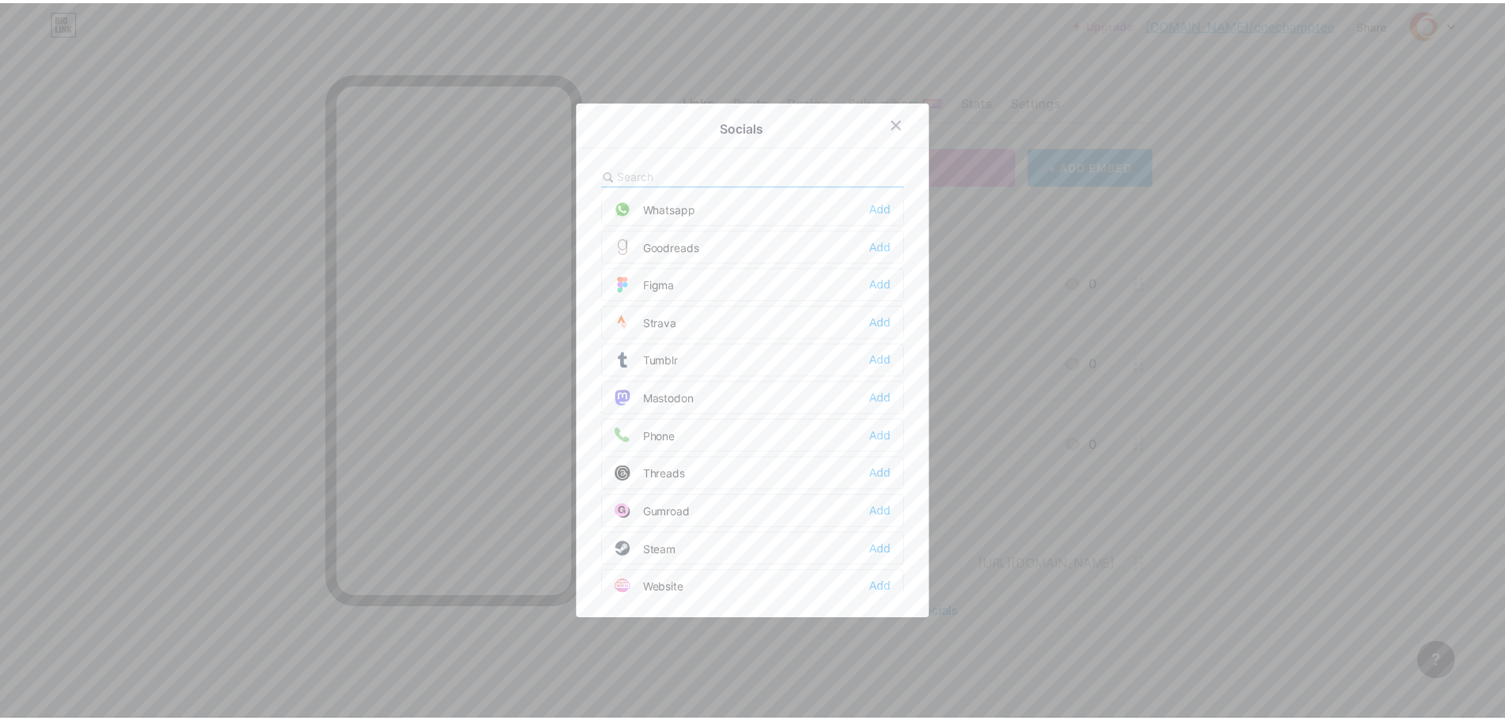
scroll to position [1425, 0]
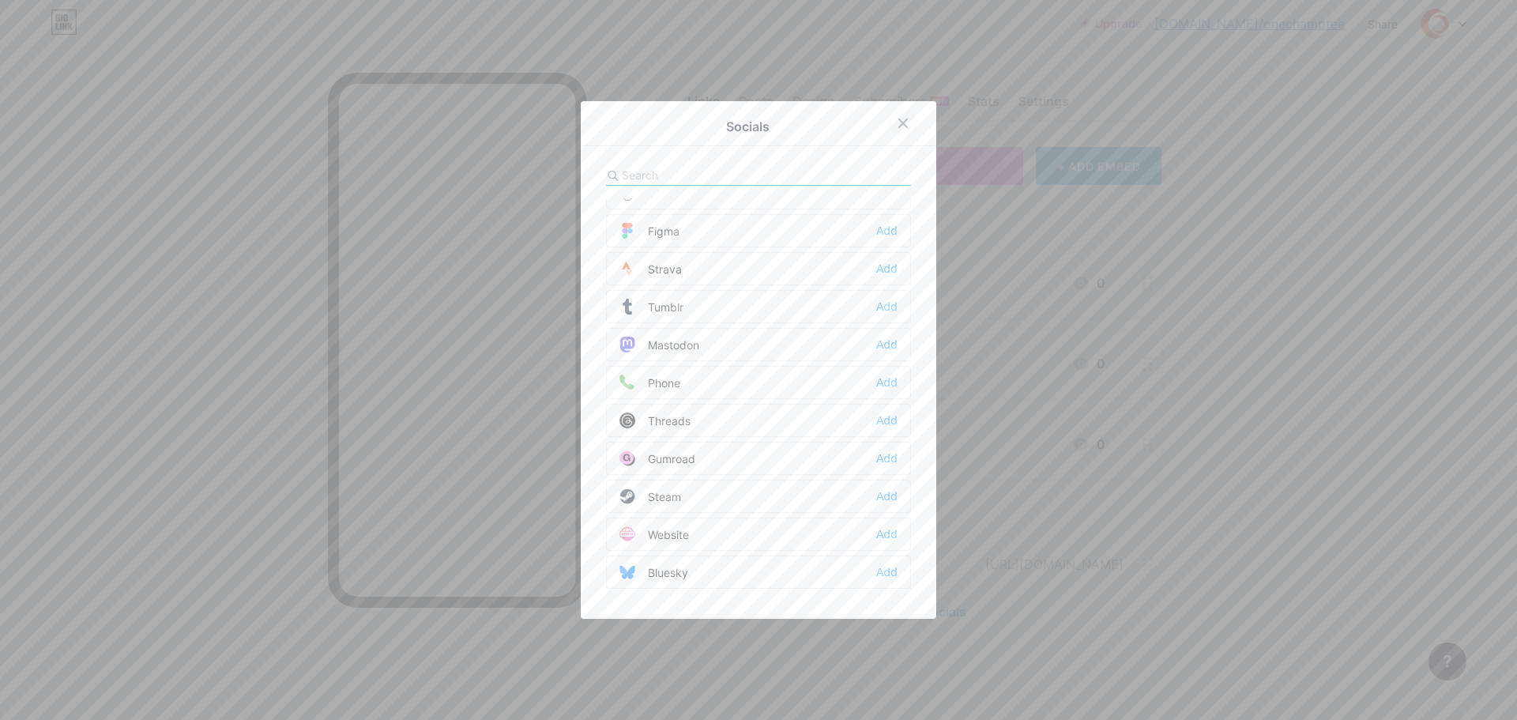
click at [897, 123] on icon at bounding box center [903, 123] width 13 height 13
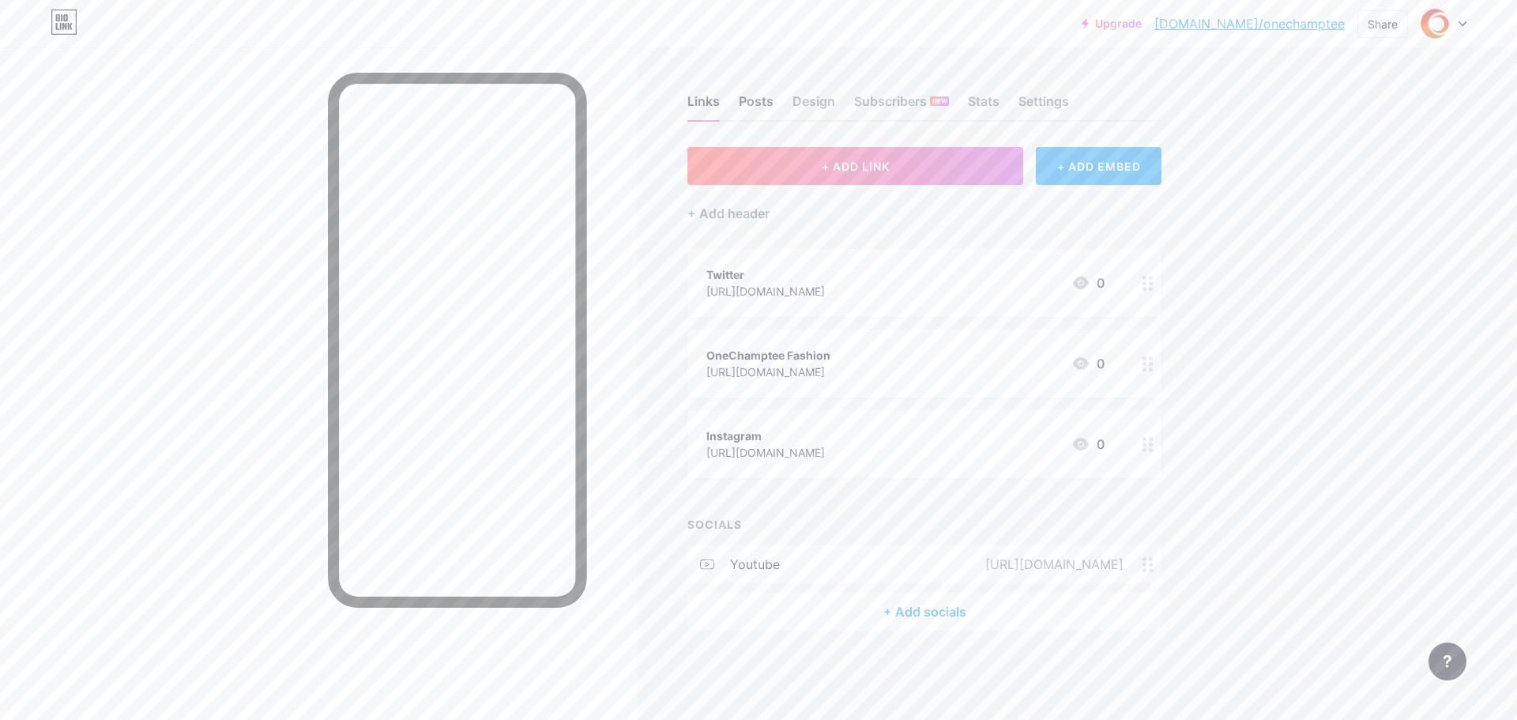
click at [755, 106] on div "Posts" at bounding box center [756, 106] width 35 height 28
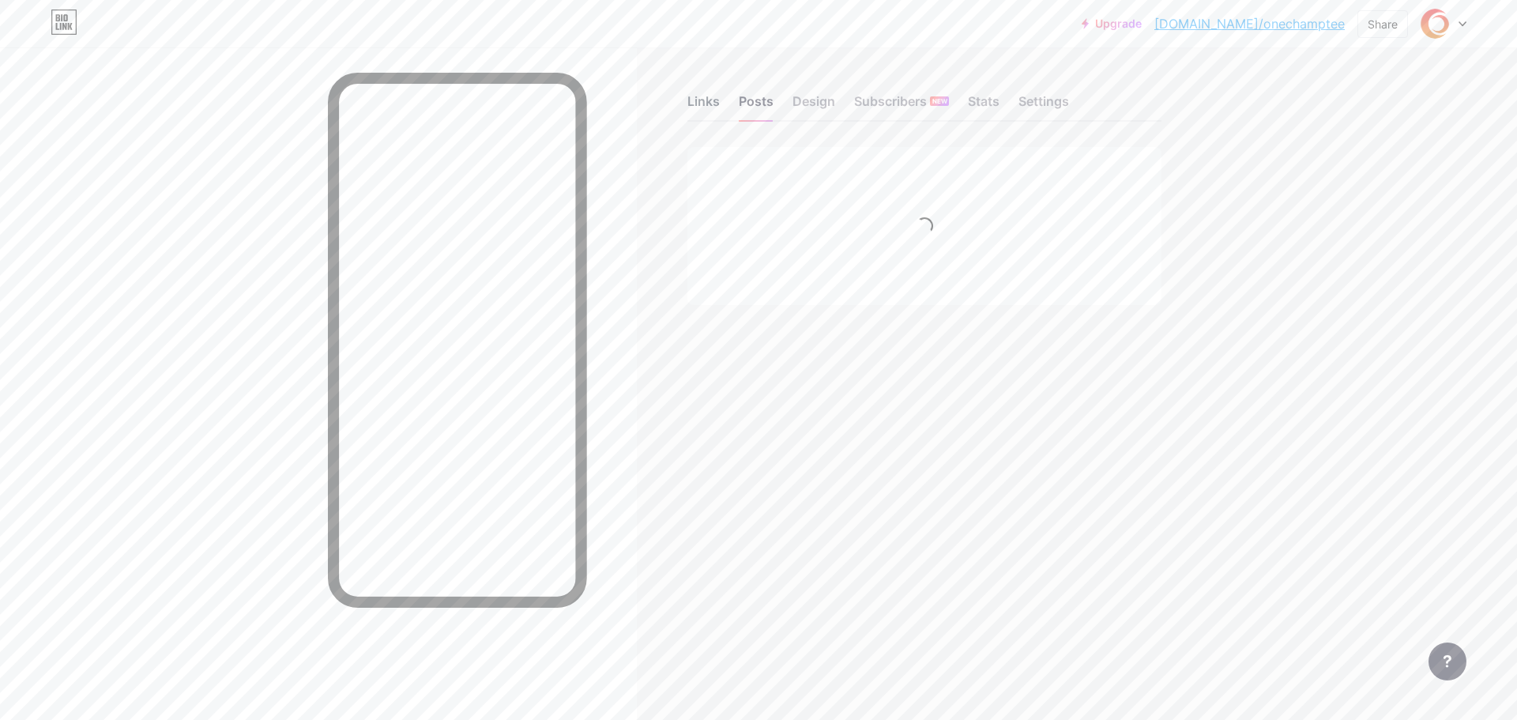
click at [701, 99] on div "Links" at bounding box center [703, 106] width 32 height 28
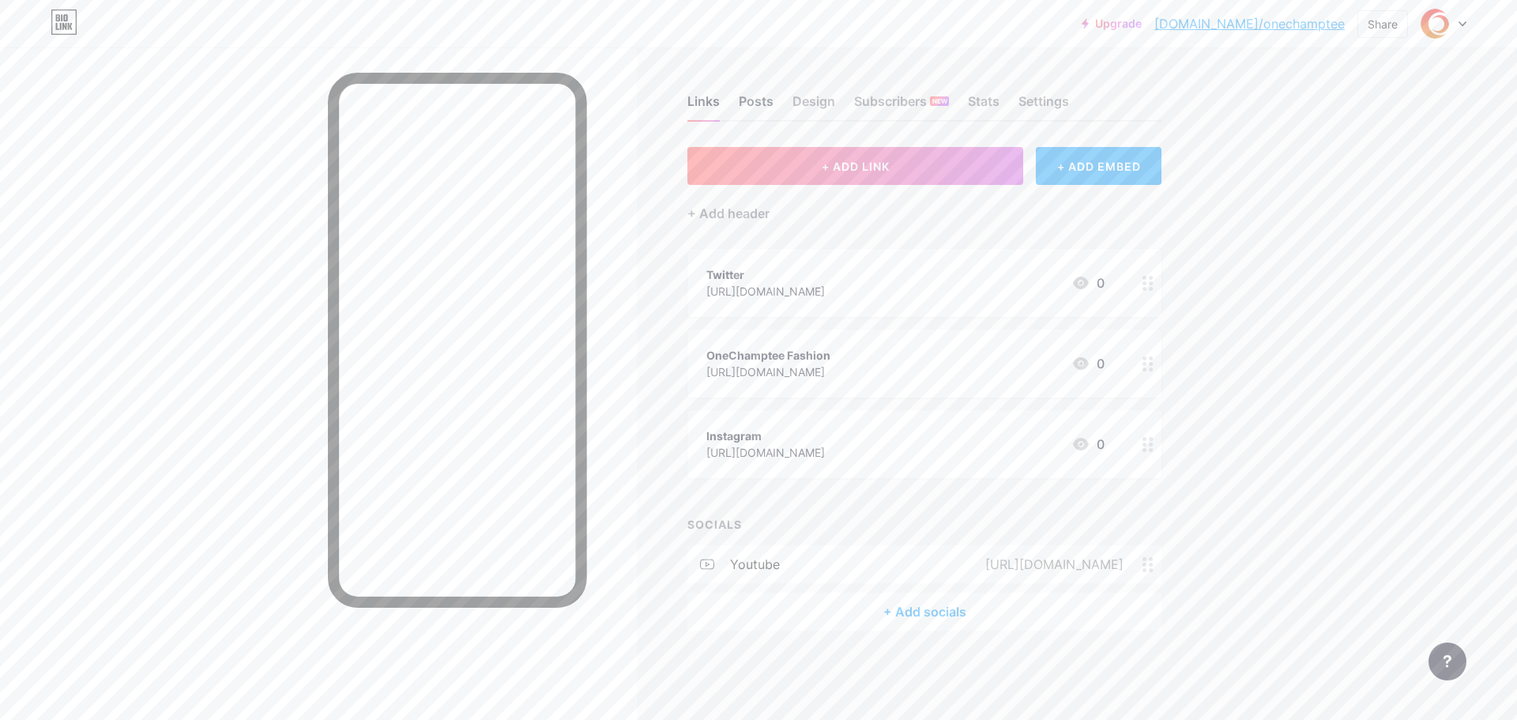
click at [761, 93] on div "Posts" at bounding box center [756, 106] width 35 height 28
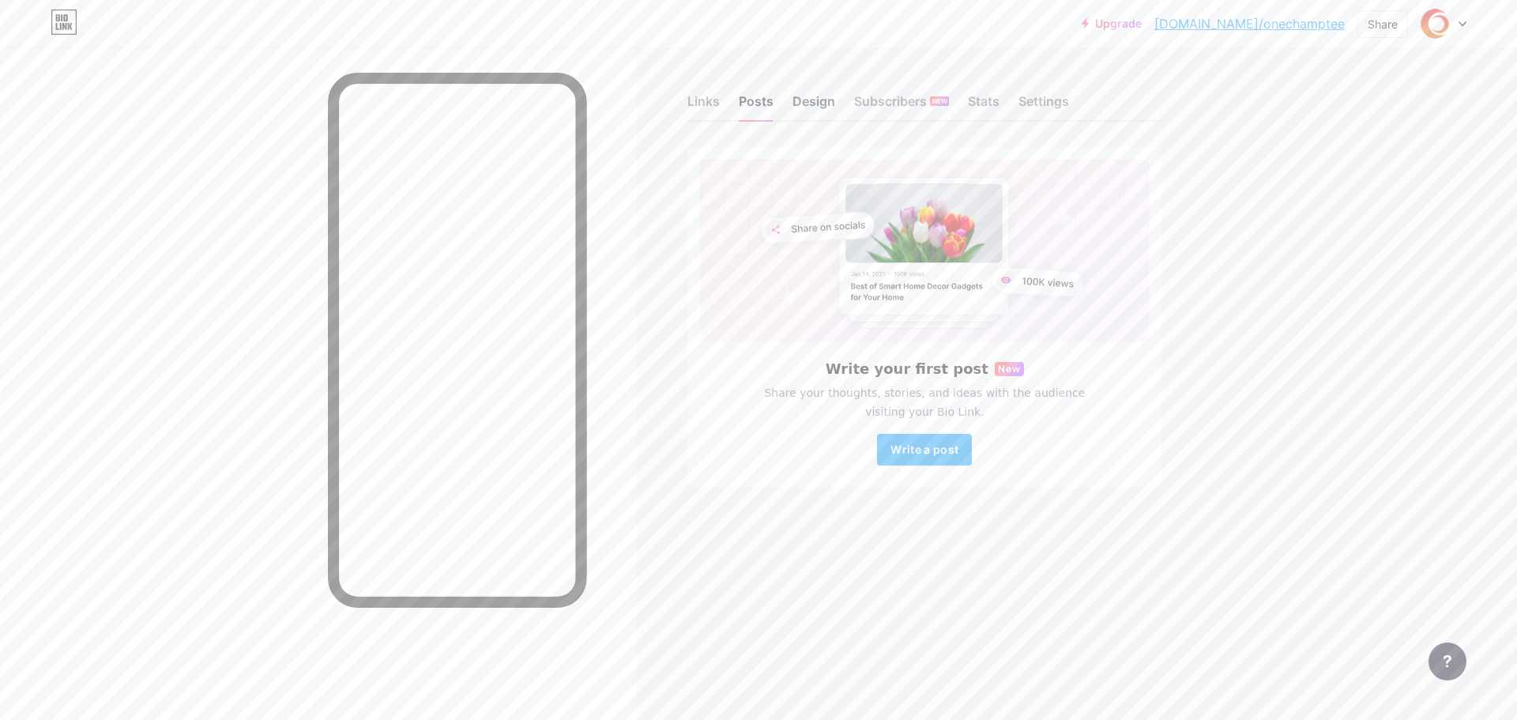
click at [818, 100] on div "Design" at bounding box center [813, 106] width 43 height 28
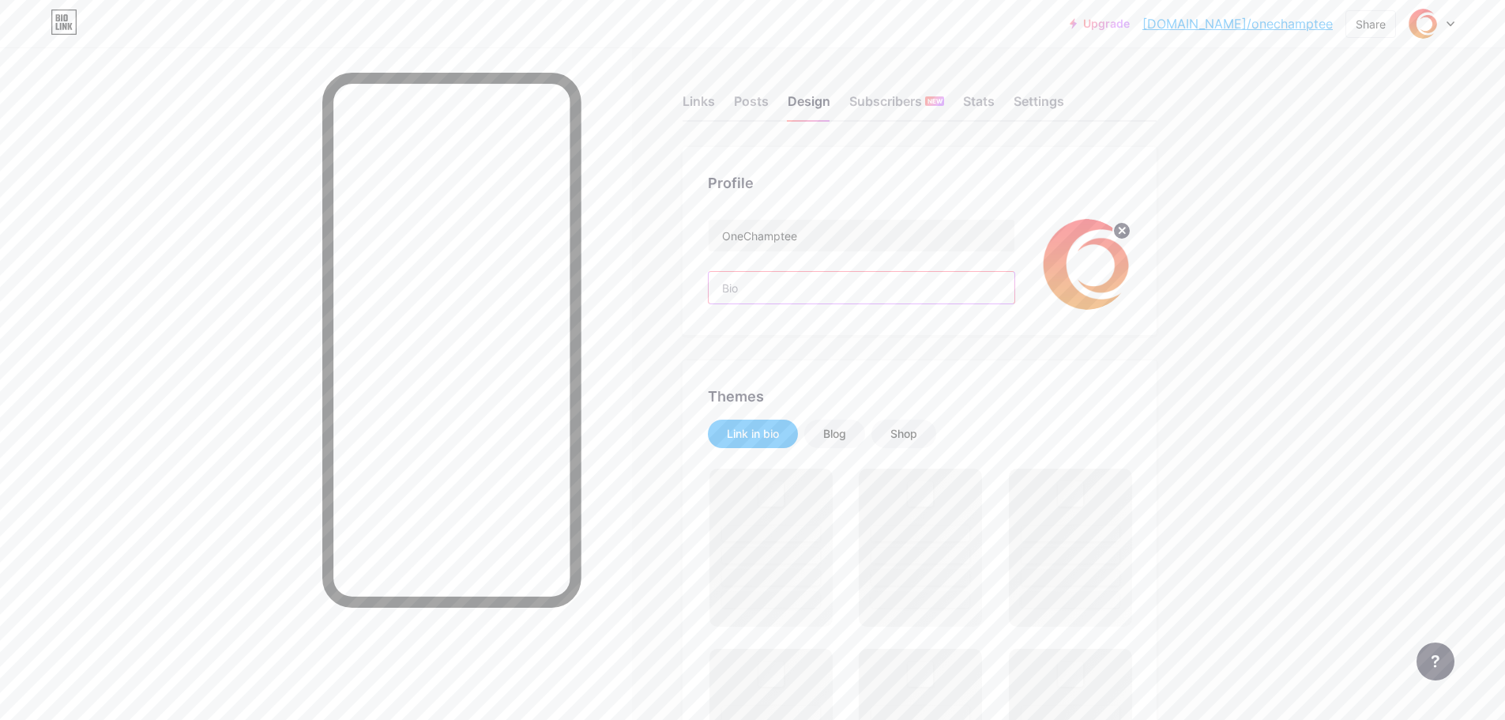
click at [876, 284] on input "text" at bounding box center [862, 288] width 306 height 32
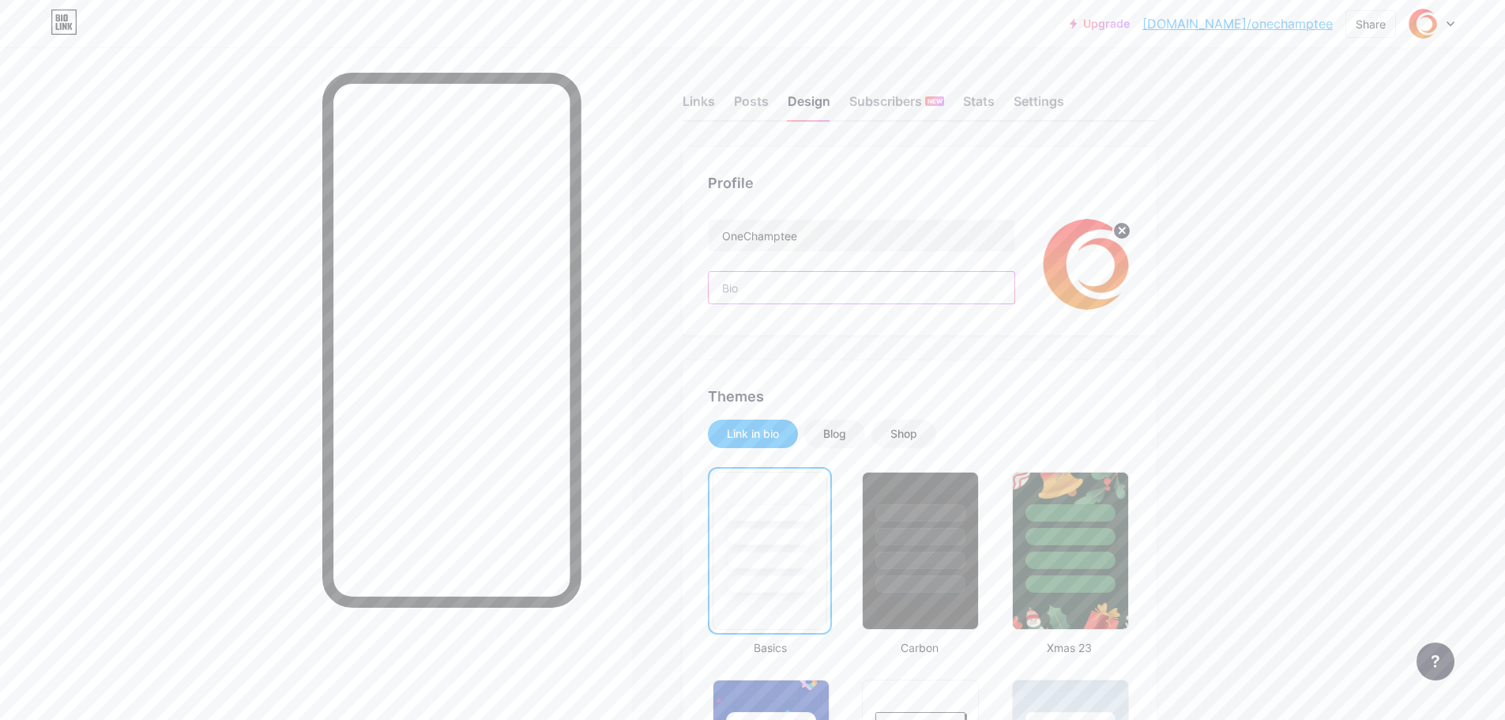
paste input "OnechampTee is your go-to online store for premium t-shirts, hoodies, and sweat…"
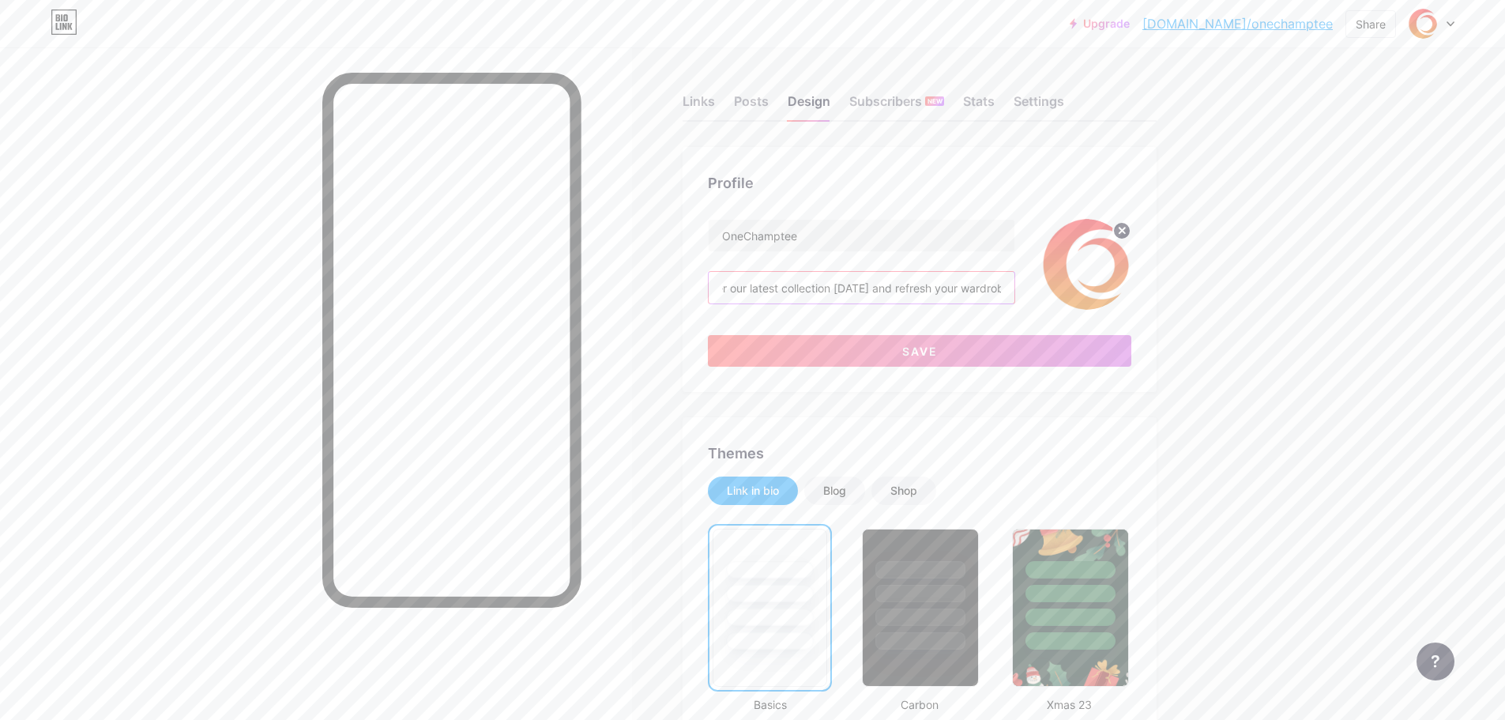
type input "OnechampTee is your go-to online store for premium t-shirts, hoodies, and sweat…"
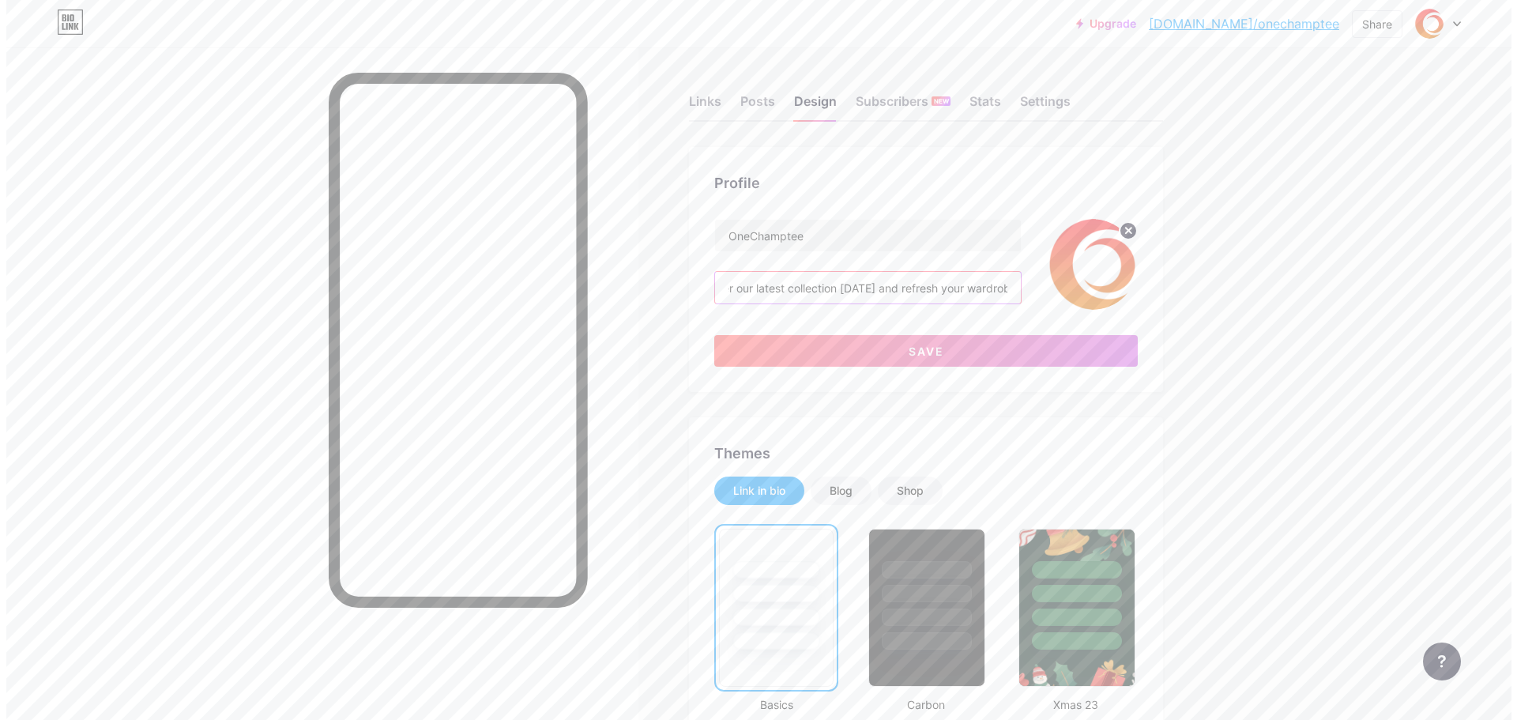
scroll to position [0, 0]
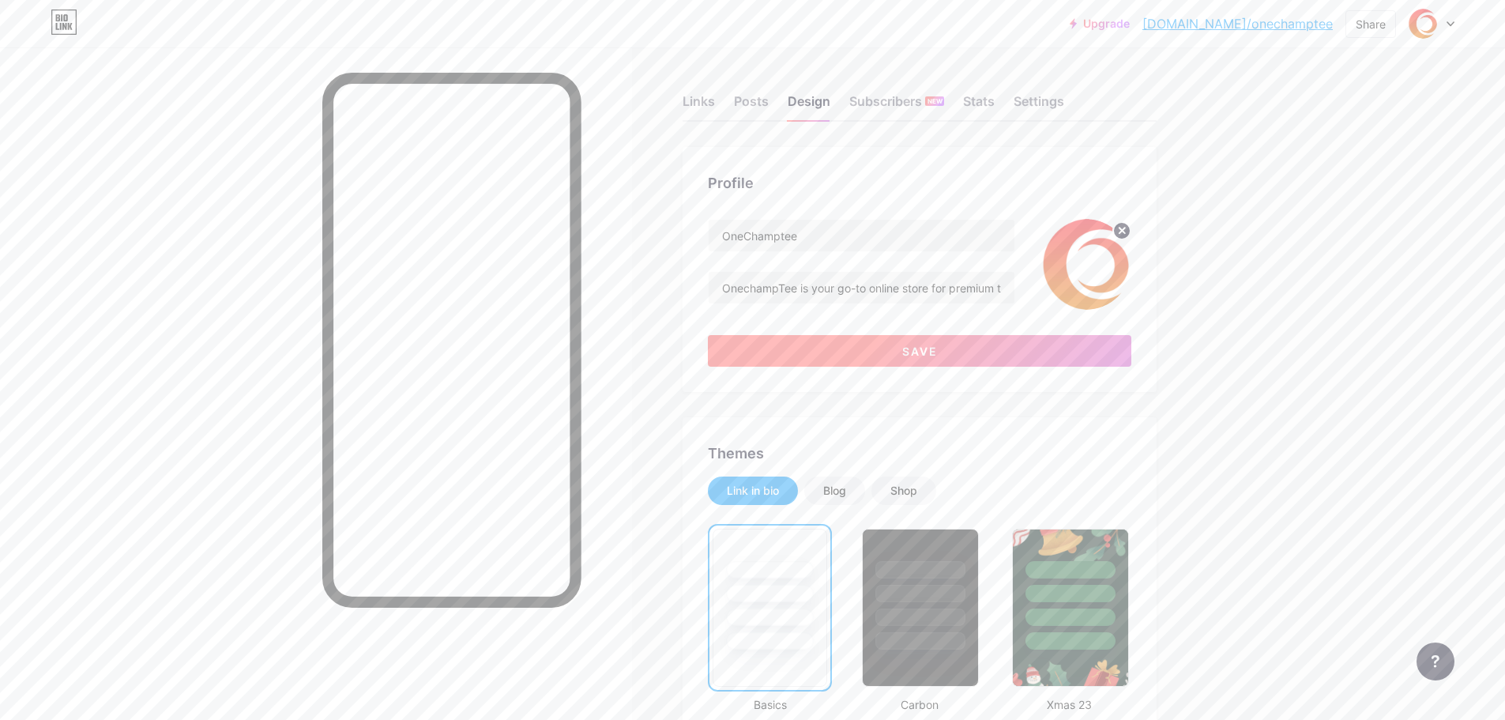
drag, startPoint x: 872, startPoint y: 354, endPoint x: 860, endPoint y: 353, distance: 11.9
click at [872, 353] on button "Save" at bounding box center [919, 351] width 423 height 32
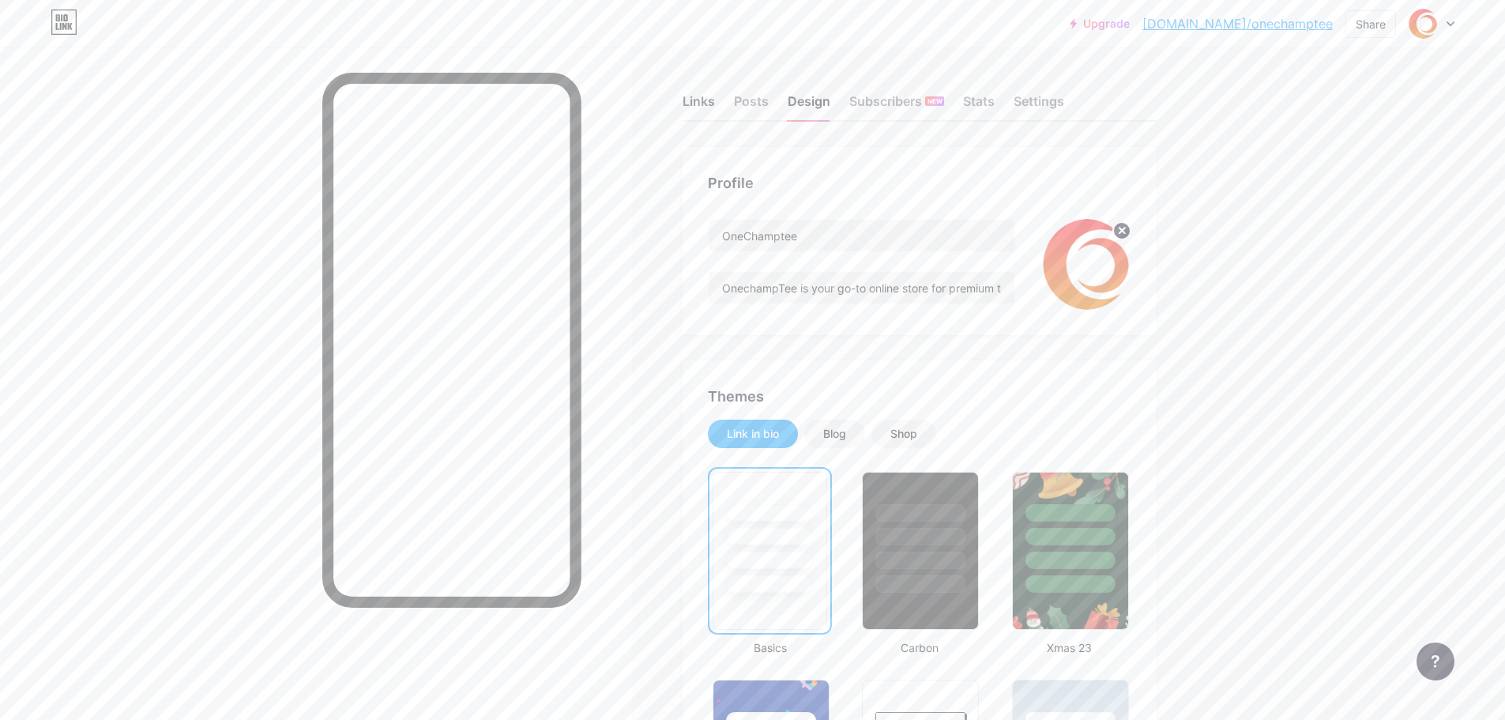
click at [712, 109] on div "Links" at bounding box center [698, 106] width 32 height 28
